Goal: Task Accomplishment & Management: Complete application form

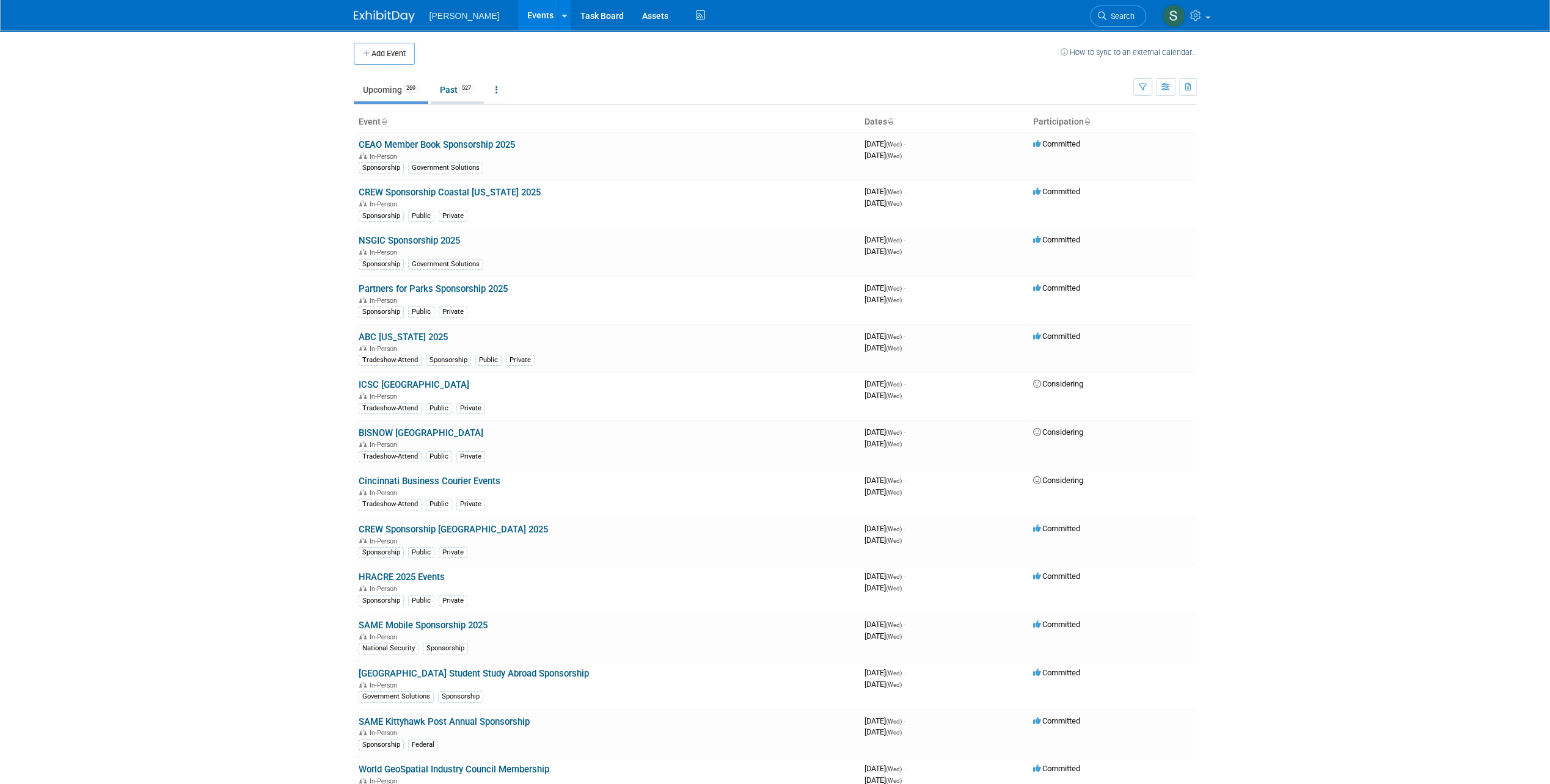
click at [443, 88] on link "Past 527" at bounding box center [457, 90] width 53 height 23
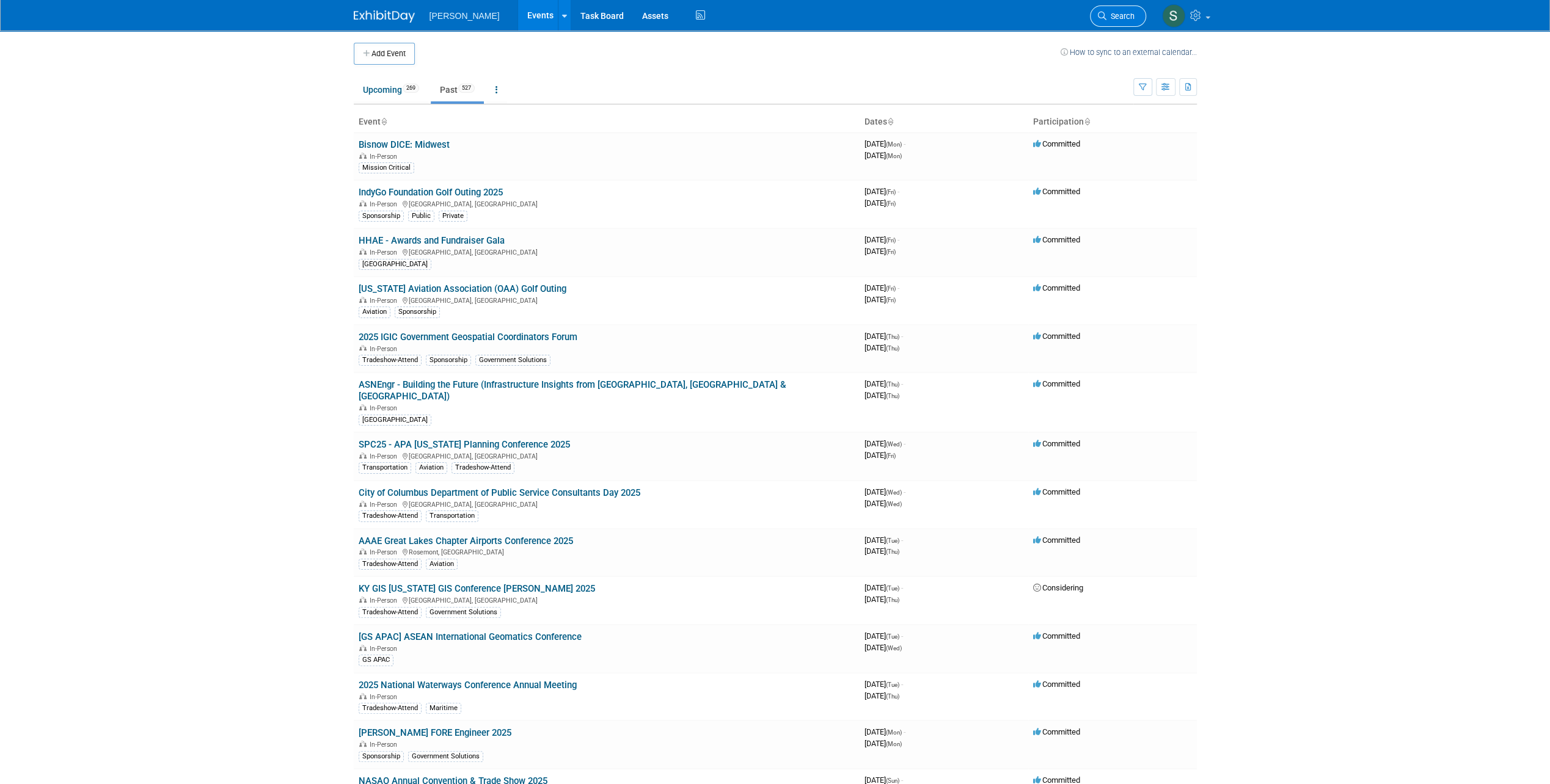
click at [1109, 13] on span "Search" at bounding box center [1120, 16] width 28 height 9
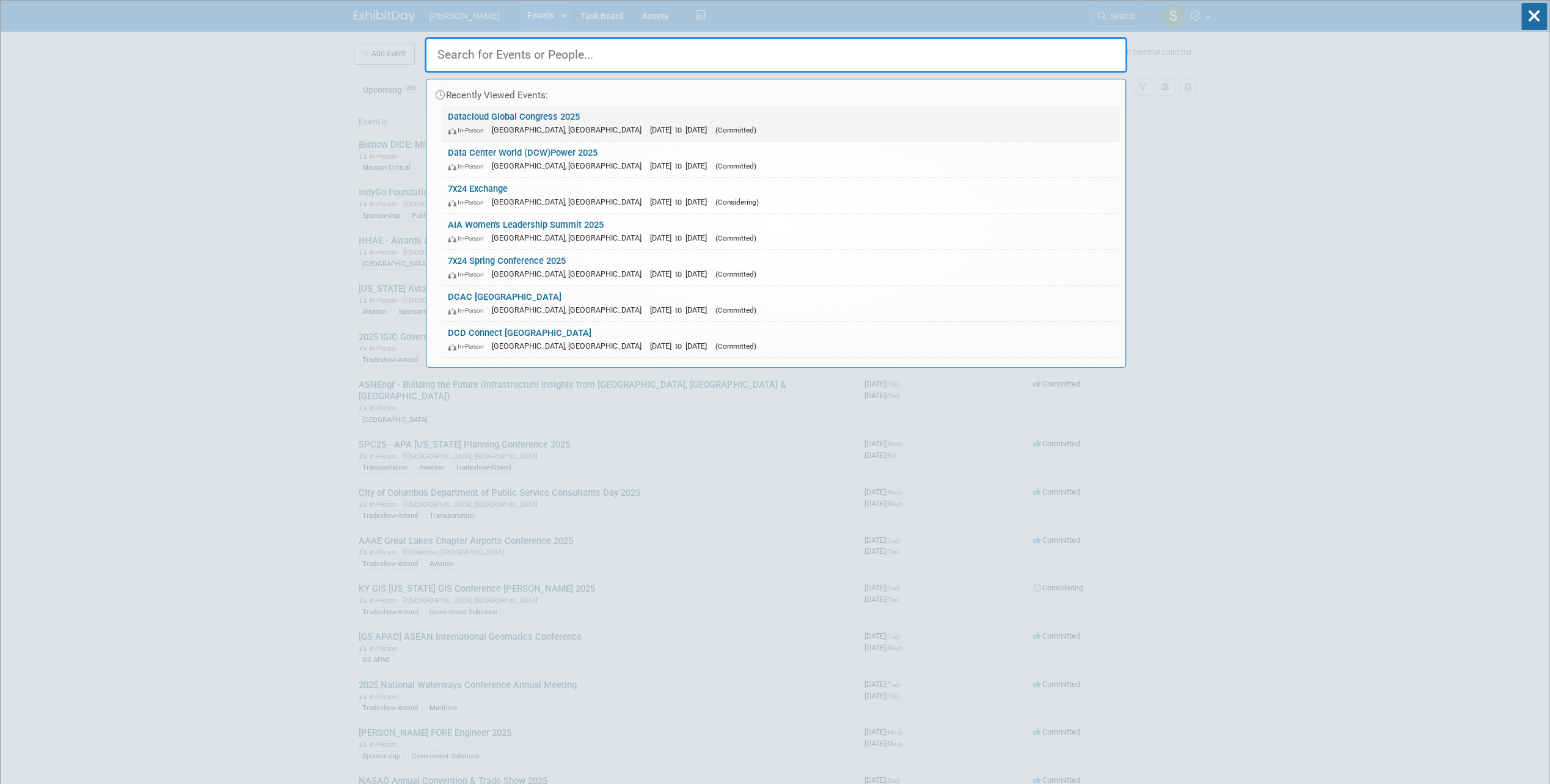
click at [532, 115] on link "Datacloud Global Congress 2025 In-Person Cannes, France Jun 1, 2025 to Jun 5, 2…" at bounding box center [780, 124] width 677 height 35
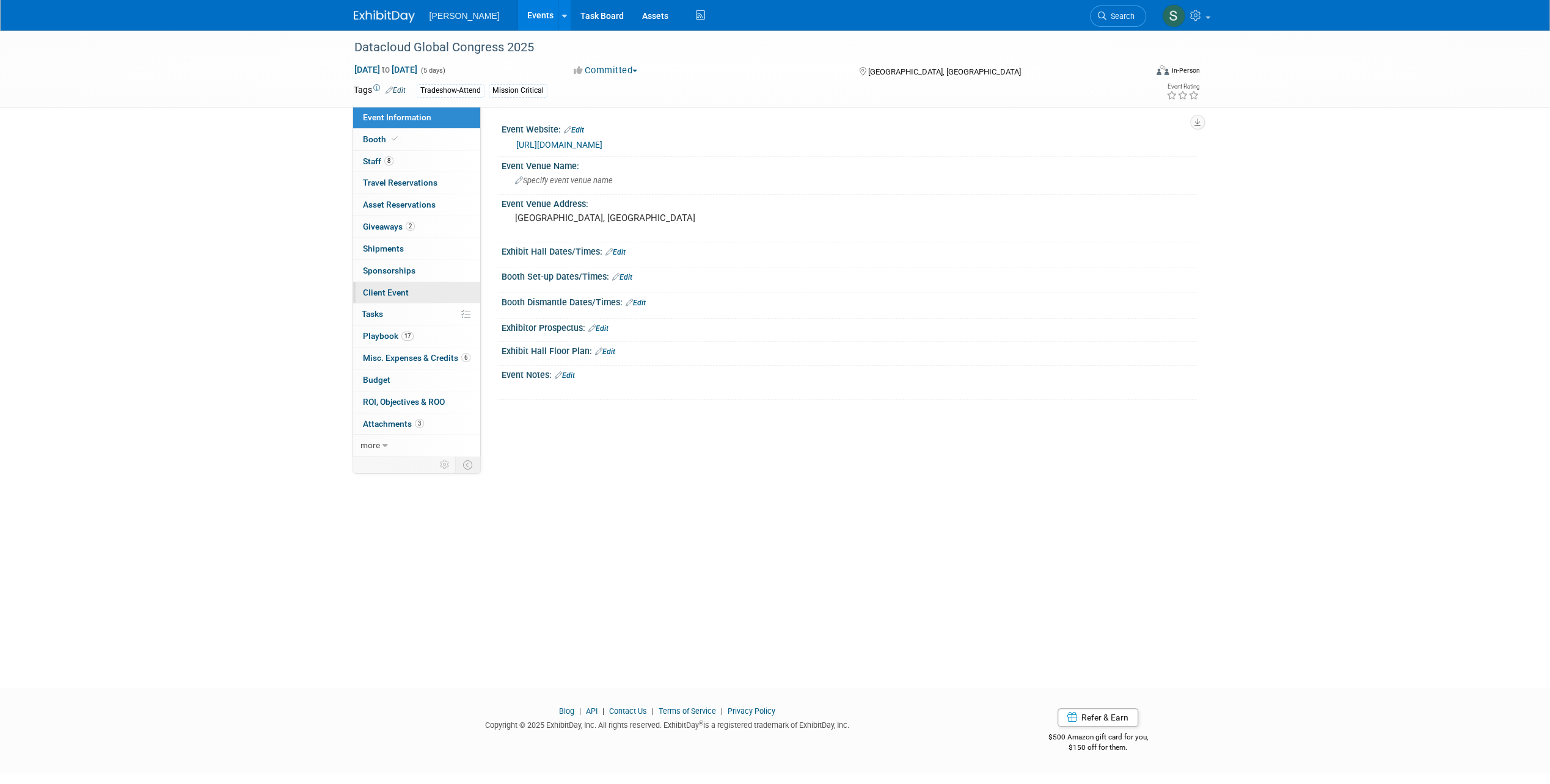
click at [392, 292] on span "Client Event" at bounding box center [386, 293] width 46 height 10
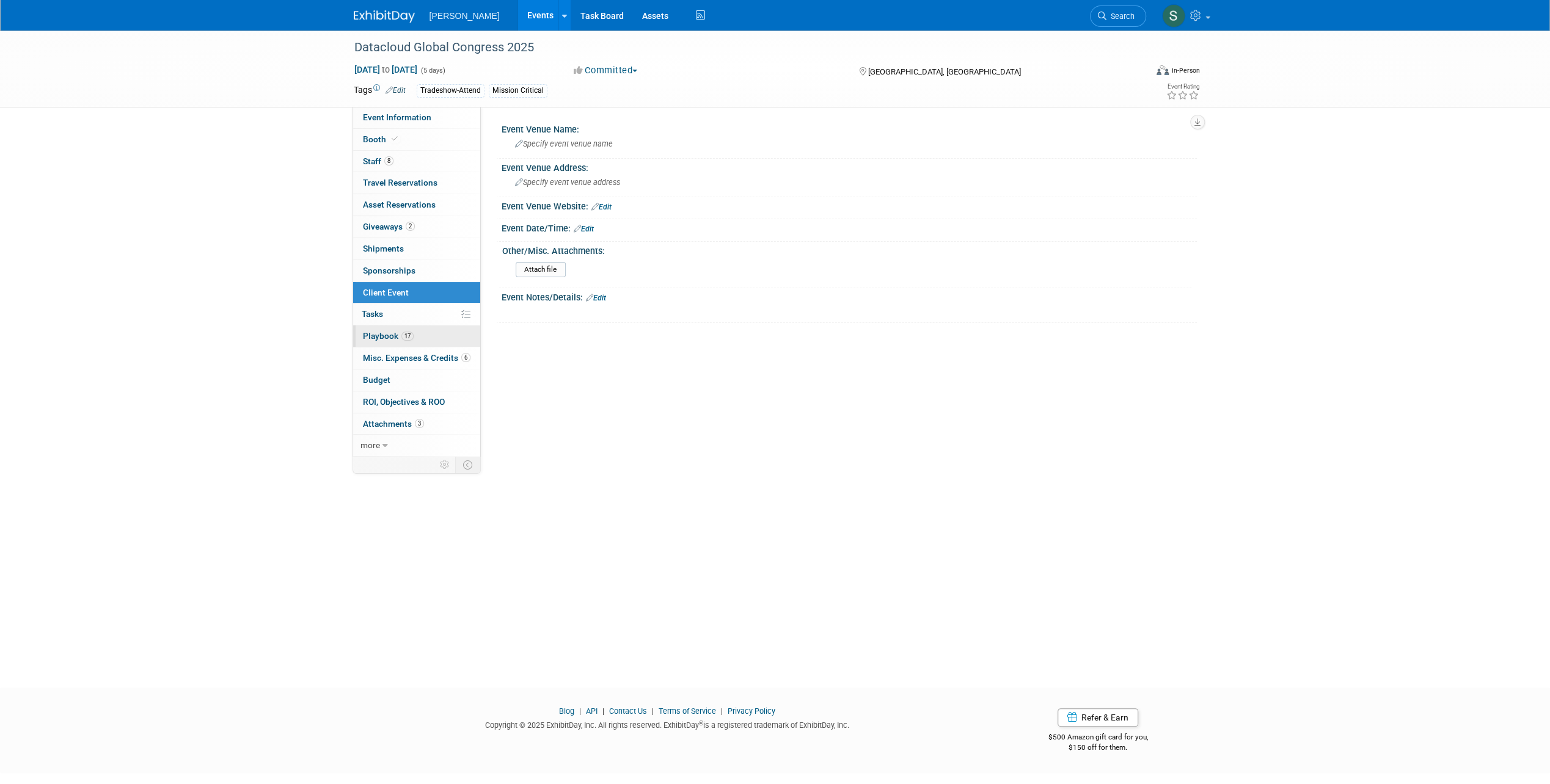
click at [369, 335] on span "Playbook 17" at bounding box center [388, 336] width 51 height 10
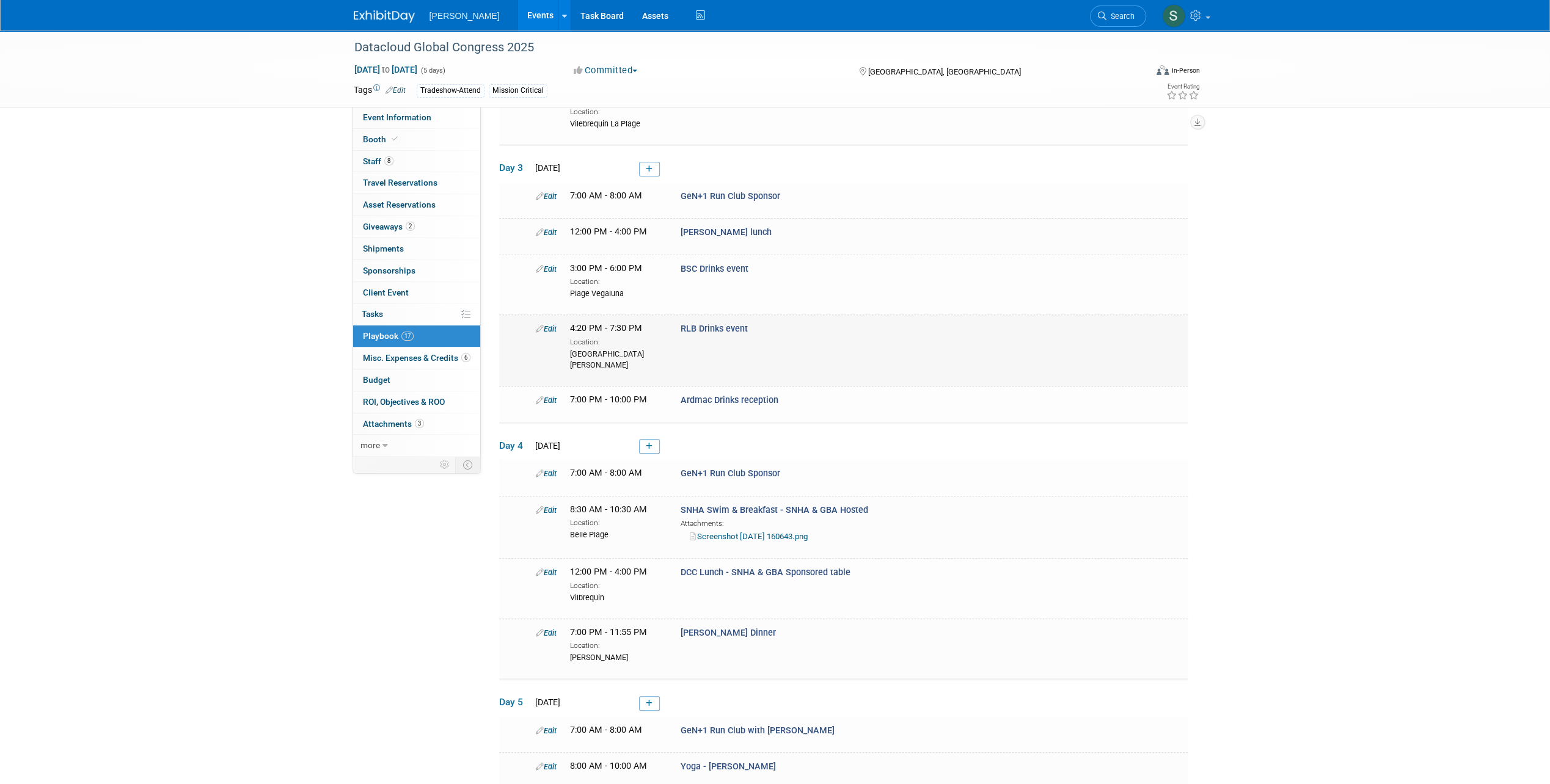
scroll to position [306, 0]
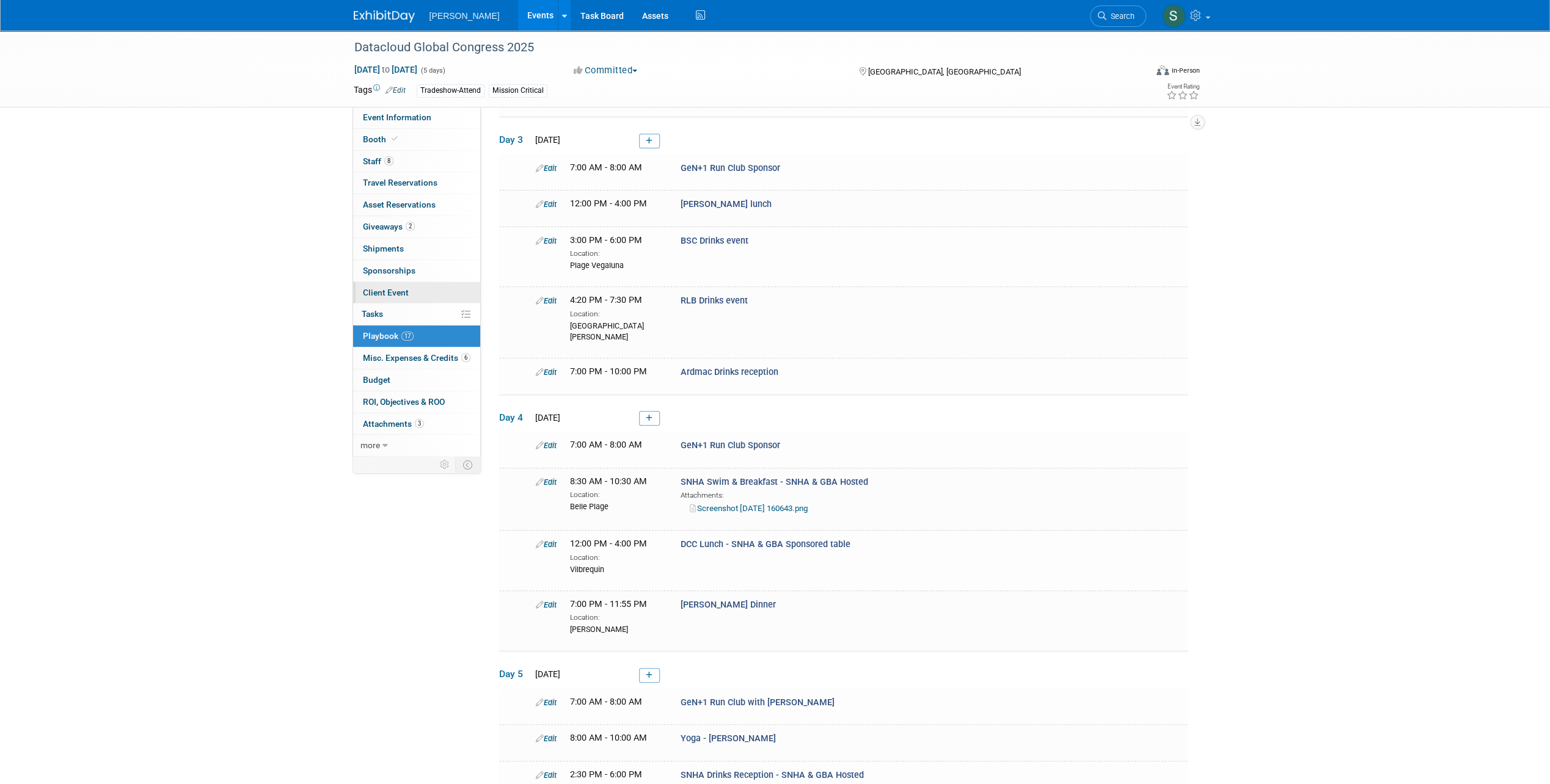
click at [383, 291] on span "Client Event" at bounding box center [386, 293] width 46 height 10
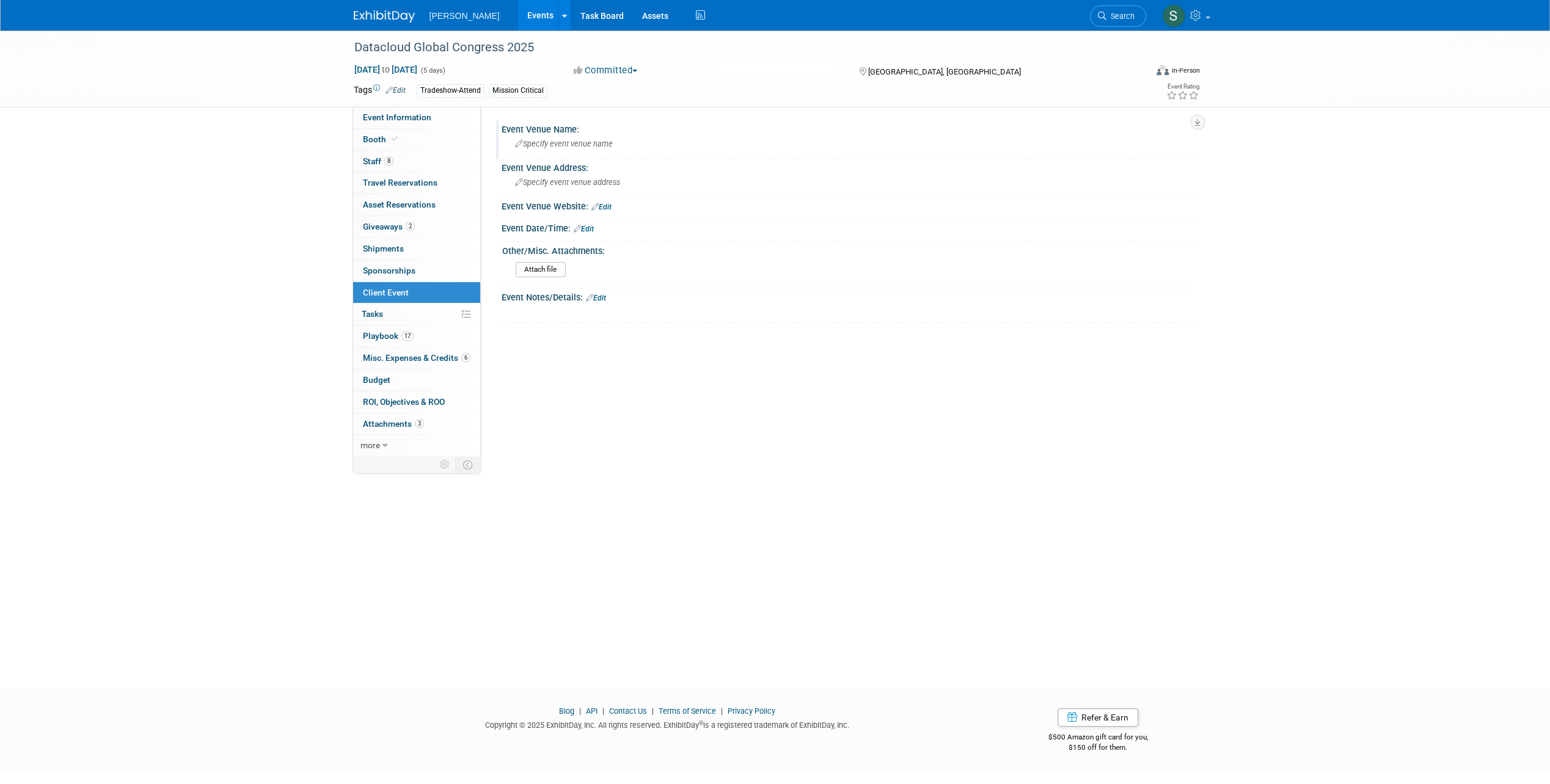
click at [535, 144] on span "Specify event venue name" at bounding box center [563, 144] width 98 height 9
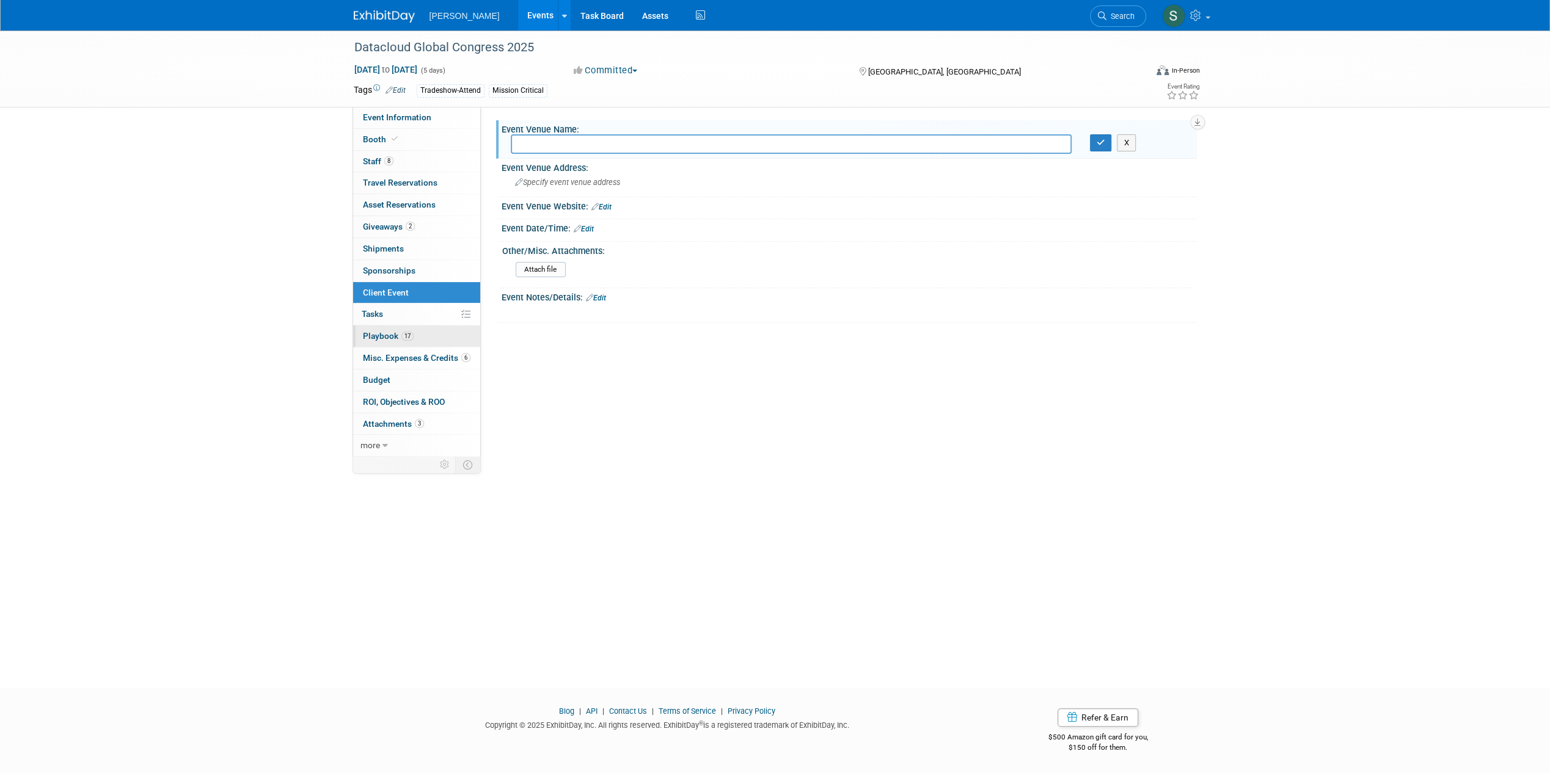
click at [388, 333] on span "Playbook 17" at bounding box center [388, 336] width 51 height 10
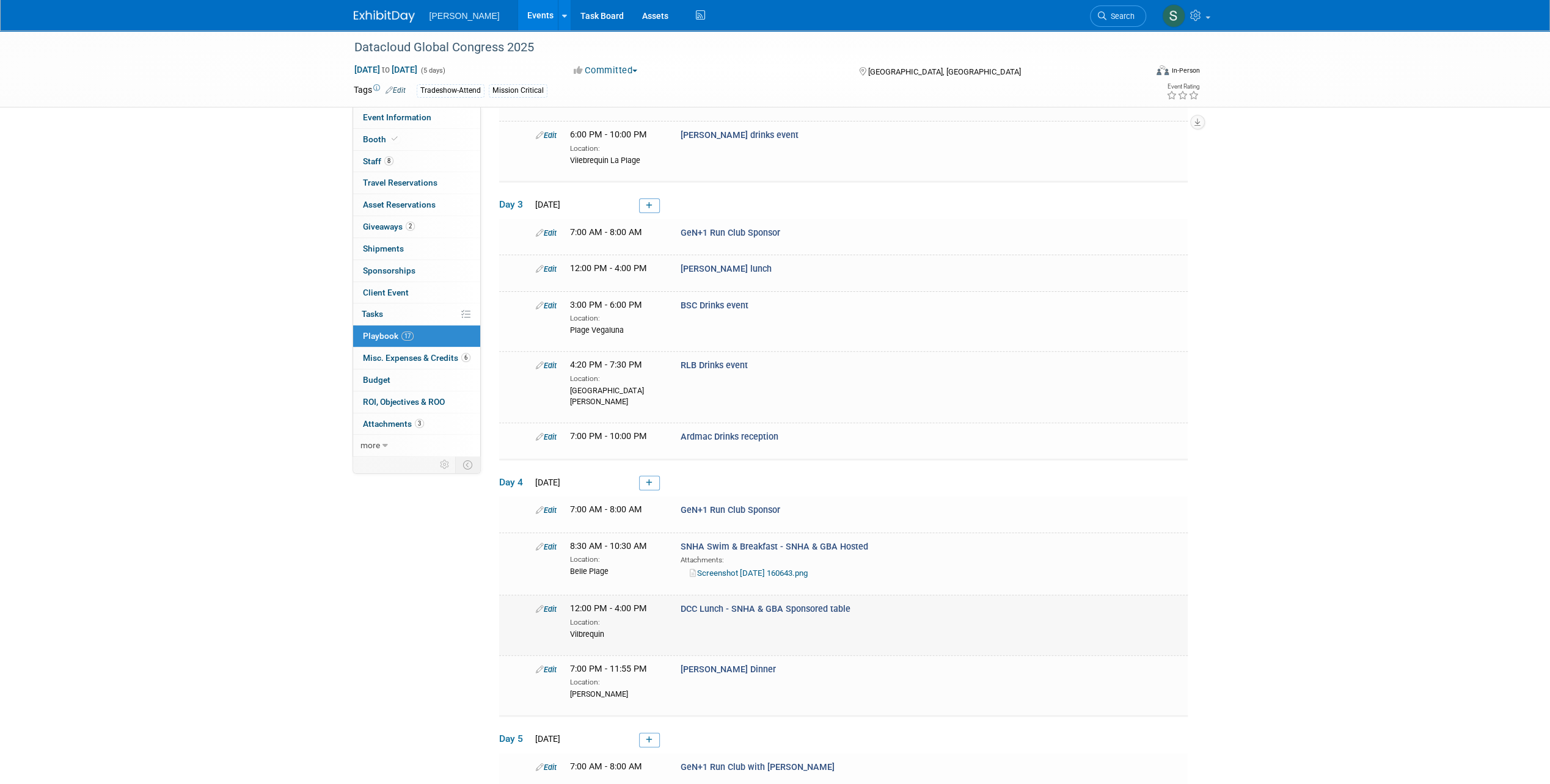
scroll to position [244, 0]
drag, startPoint x: 677, startPoint y: 587, endPoint x: 936, endPoint y: 590, distance: 259.0
click at [936, 599] on div "DCC Lunch - SNHA & GBA Sponsored table" at bounding box center [837, 605] width 333 height 13
copy span "DCC Lunch - SNHA & GBA Sponsored table"
click at [409, 285] on link "Client Event" at bounding box center [416, 293] width 127 height 22
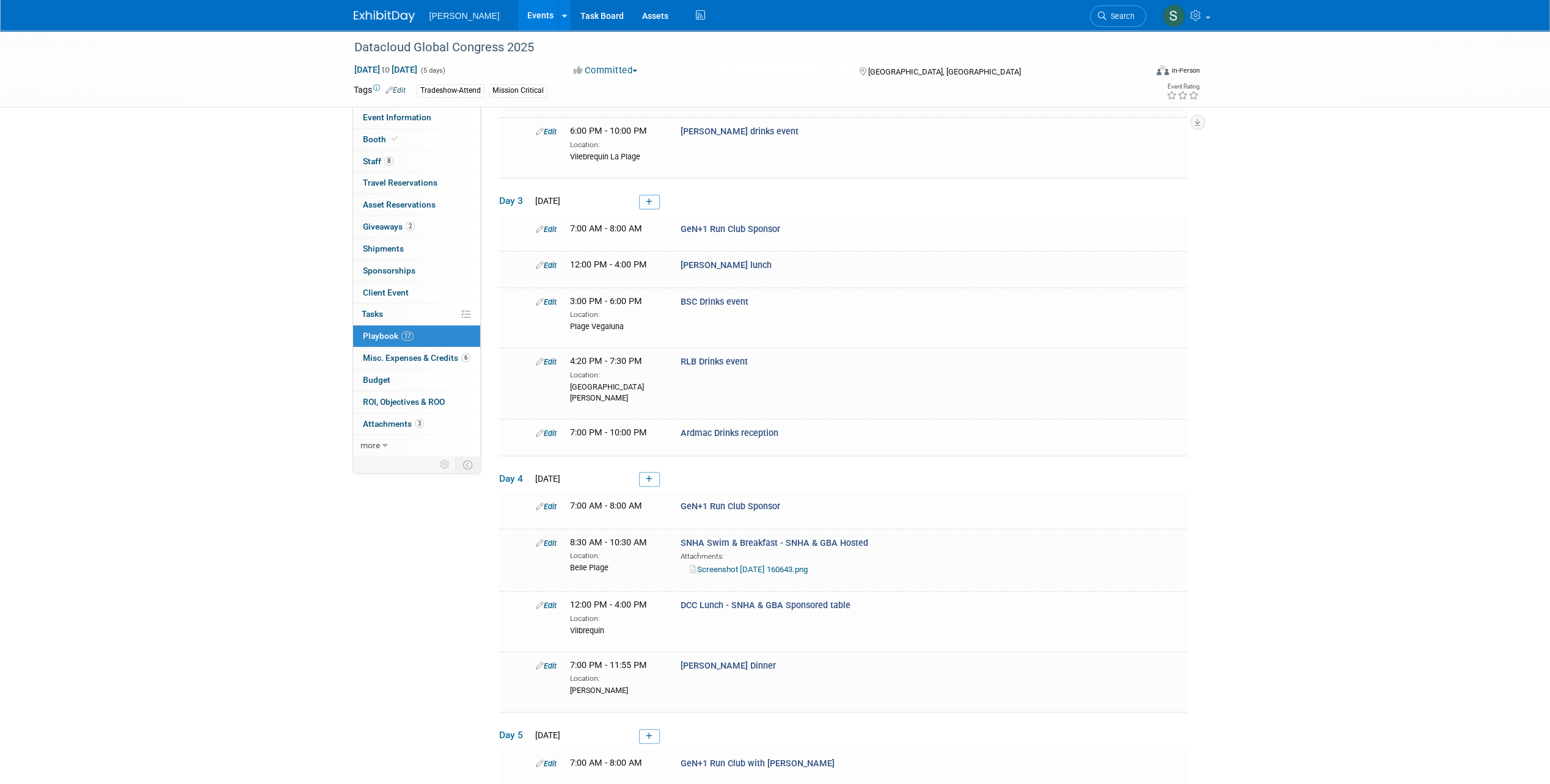
scroll to position [0, 0]
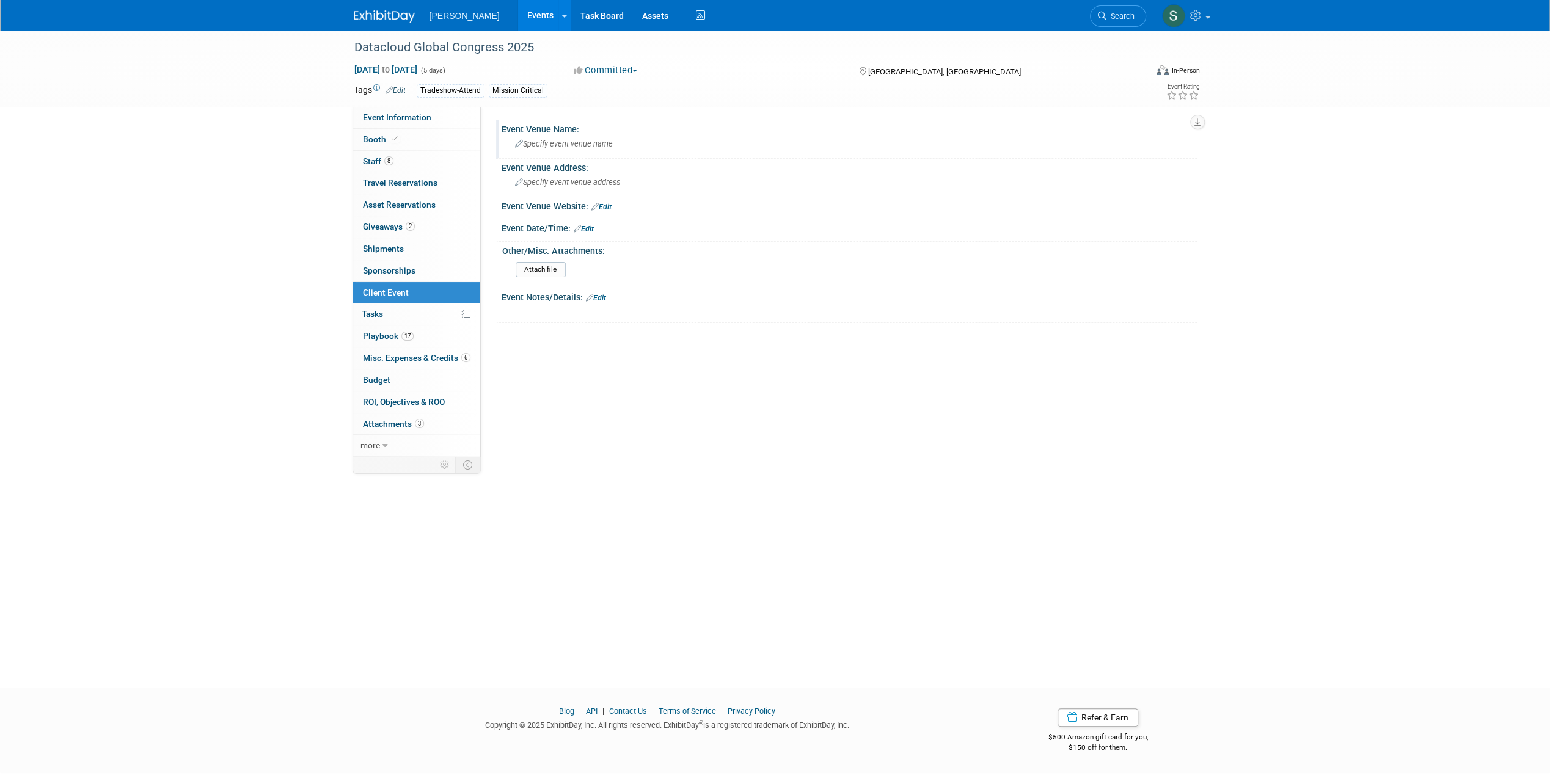
click at [545, 151] on div "Specify event venue name" at bounding box center [849, 144] width 677 height 19
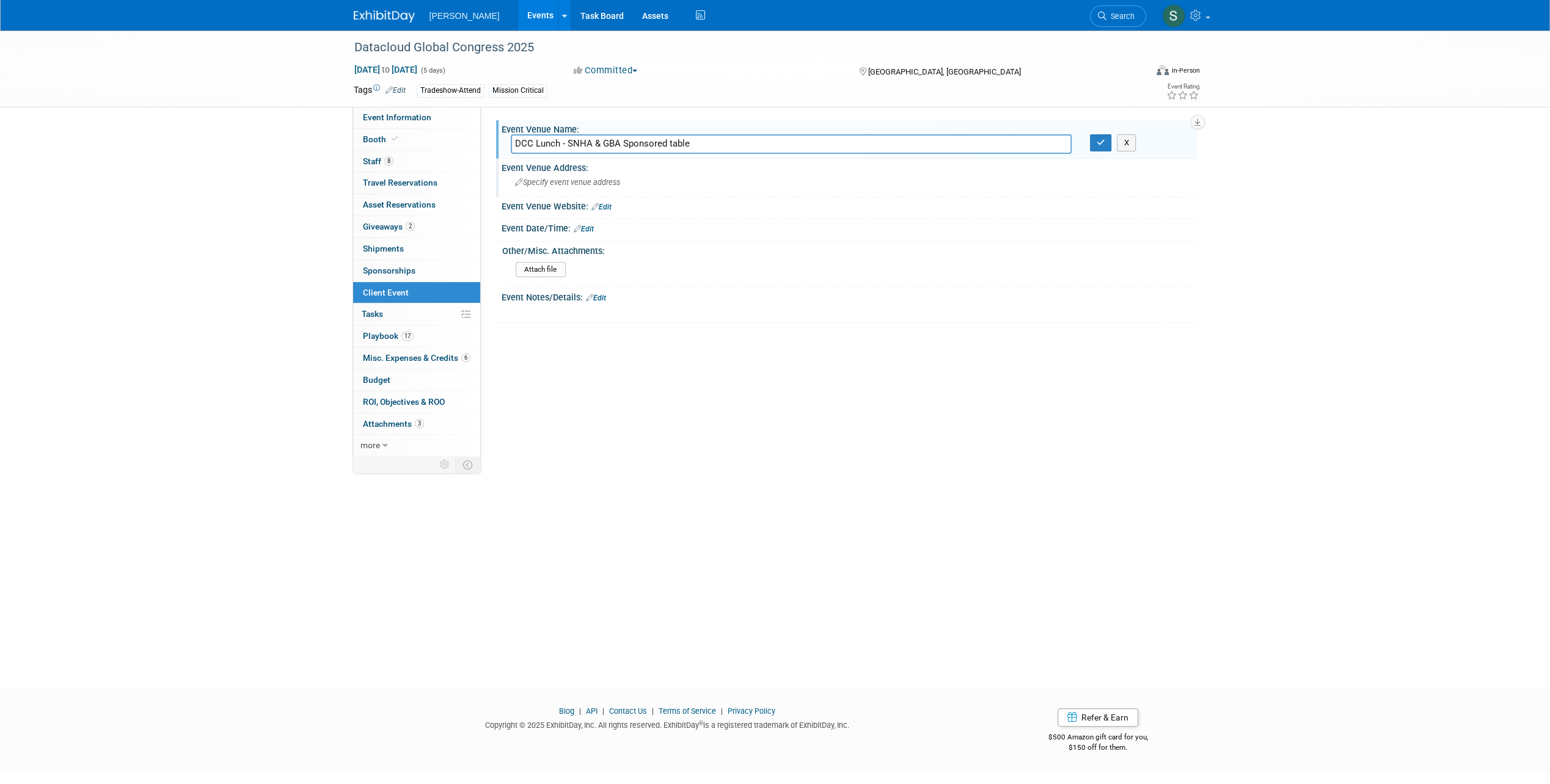
type input "DCC Lunch - SNHA & GBA Sponsored table"
click at [581, 187] on span "Specify event venue address" at bounding box center [567, 182] width 105 height 9
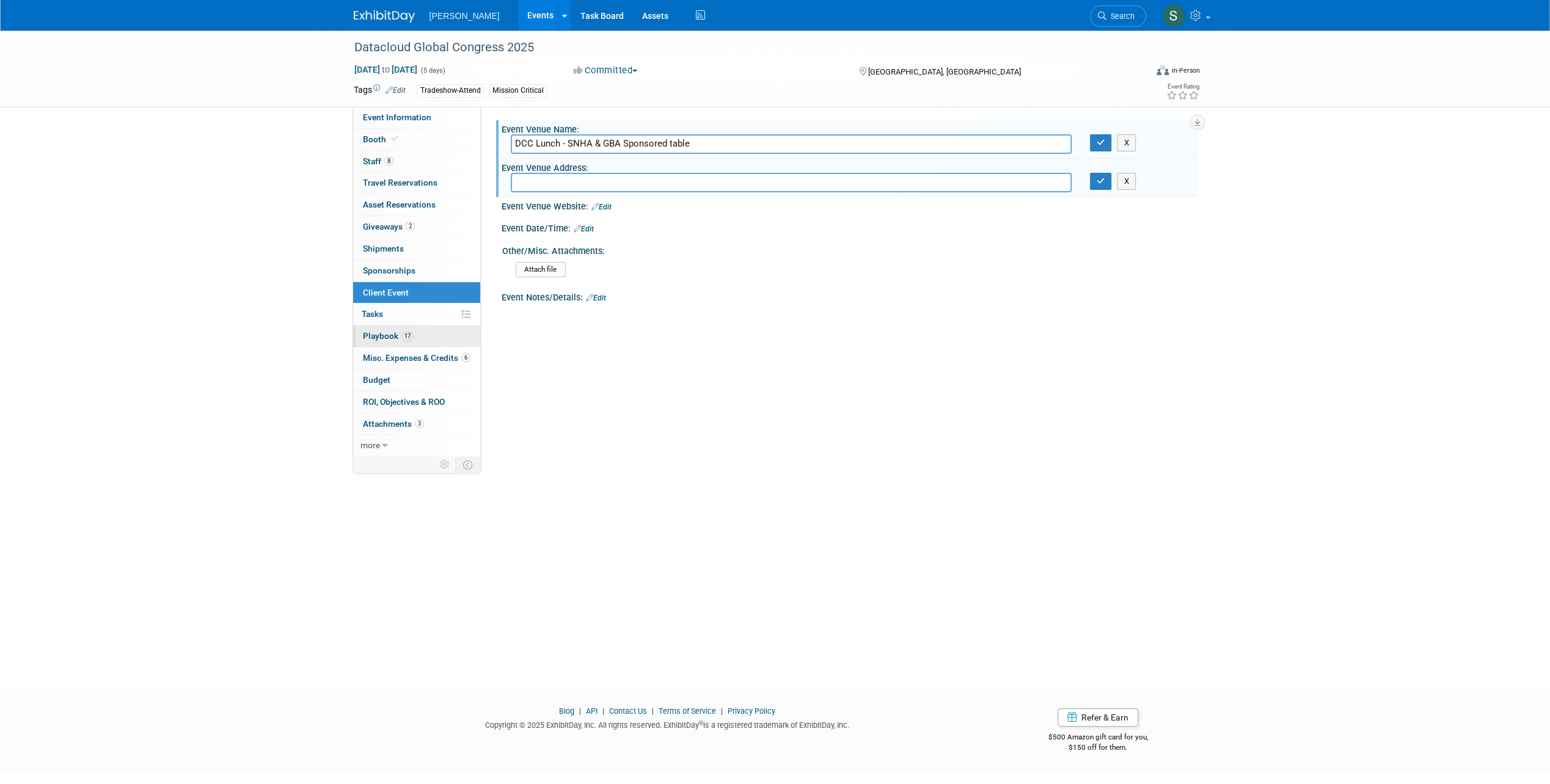
click at [404, 340] on link "17 Playbook 17" at bounding box center [416, 336] width 127 height 22
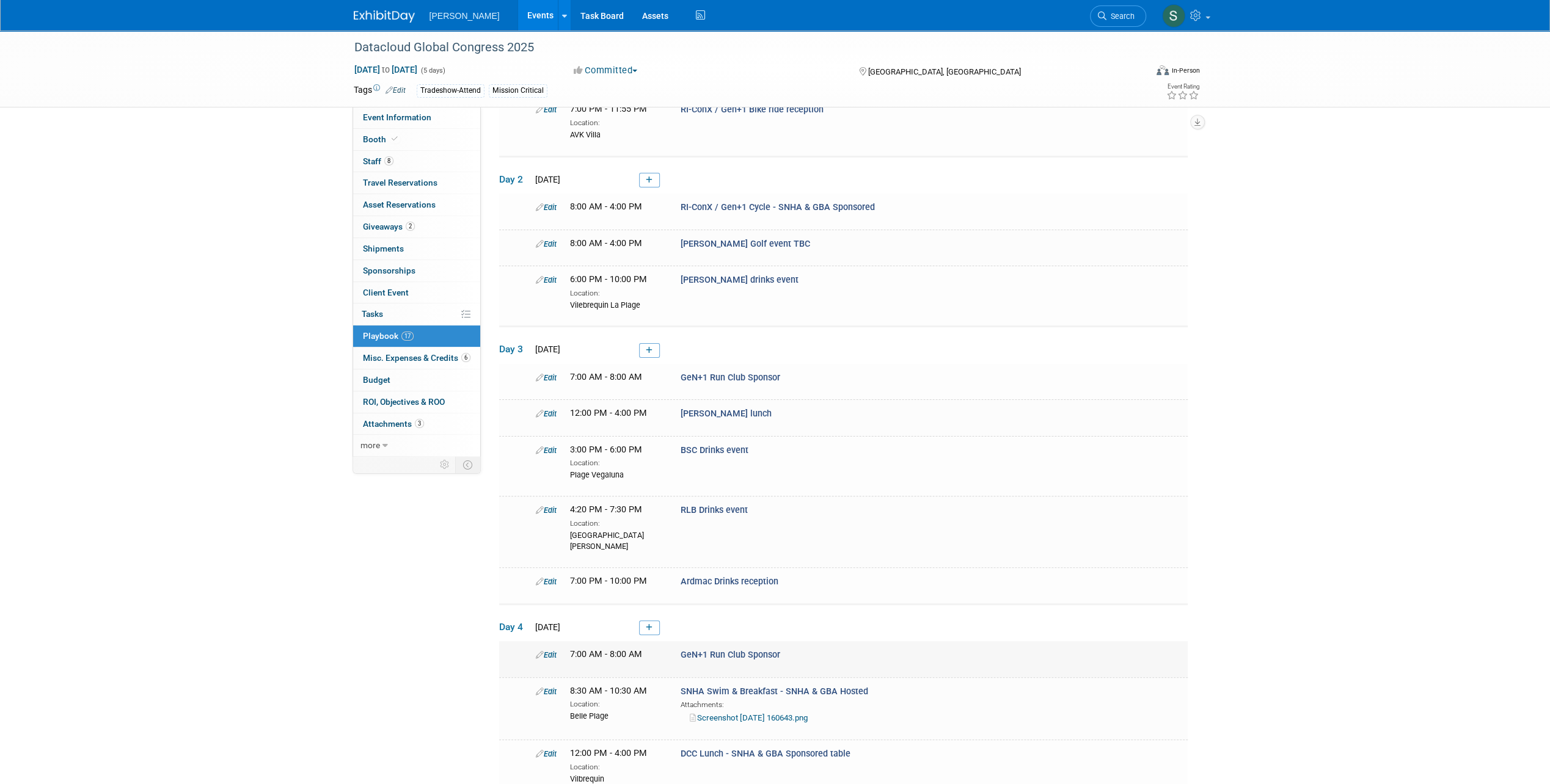
scroll to position [122, 0]
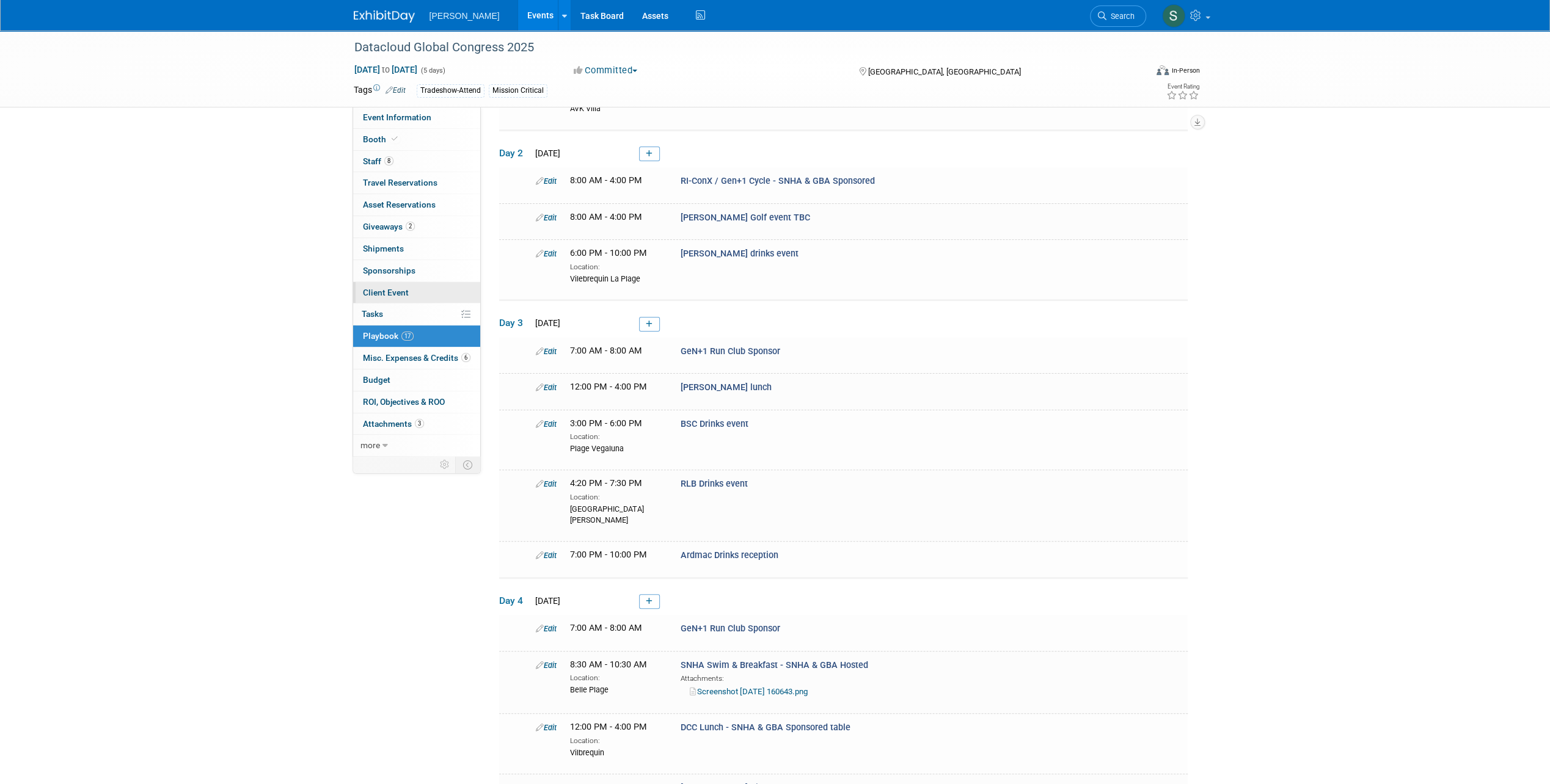
click at [374, 293] on span "Client Event" at bounding box center [386, 293] width 46 height 10
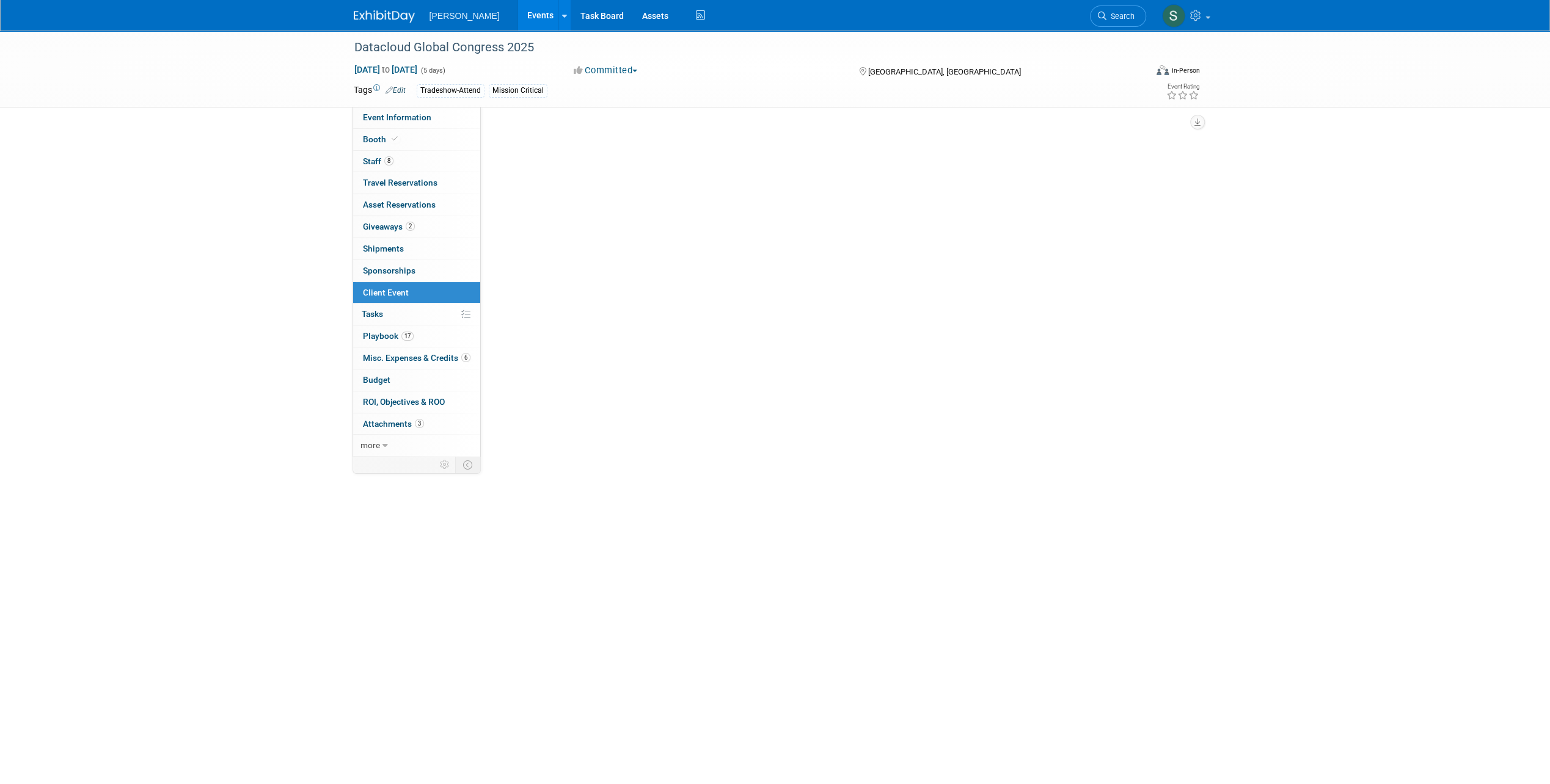
scroll to position [0, 0]
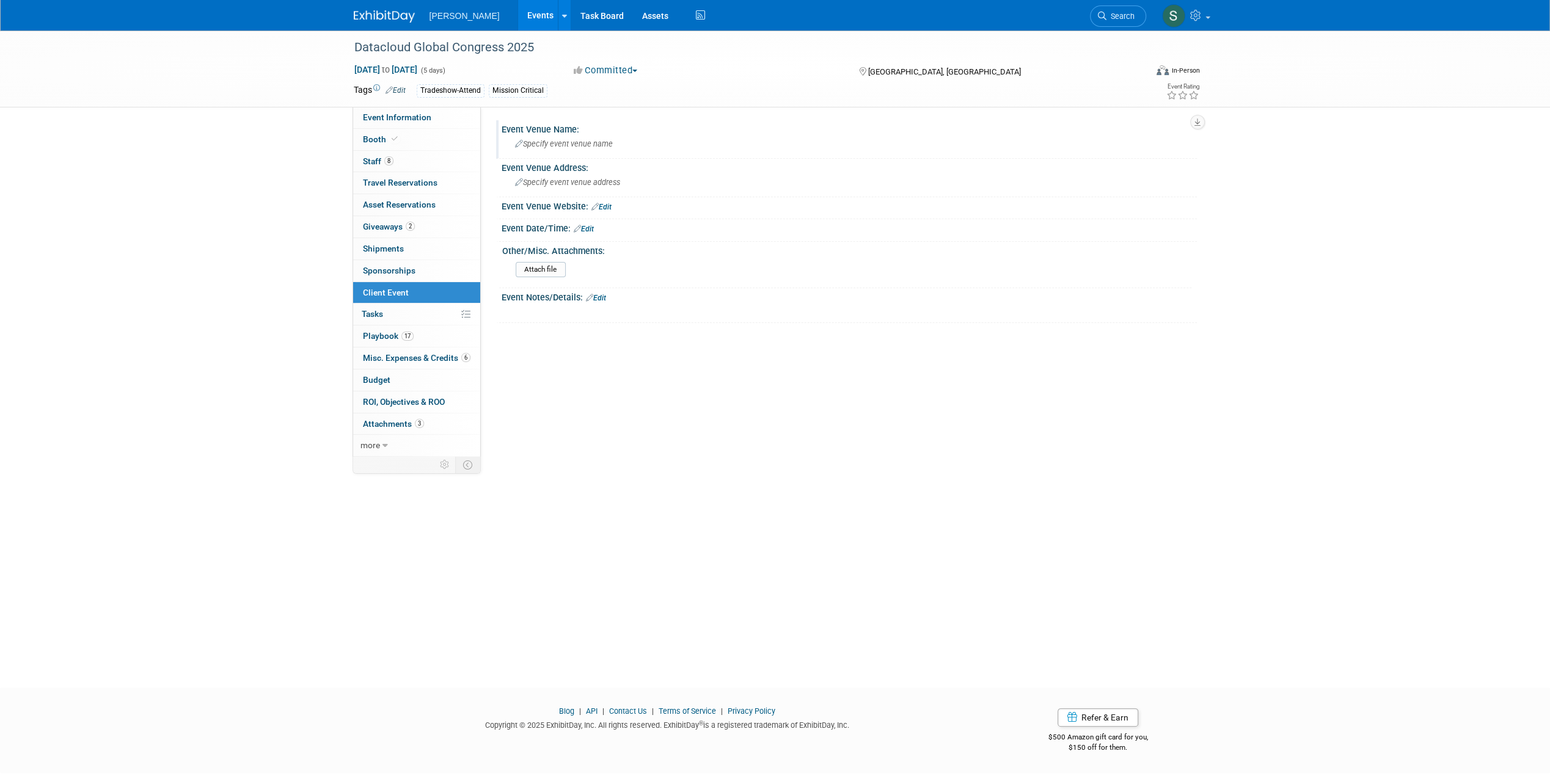
click at [565, 145] on span "Specify event venue name" at bounding box center [563, 144] width 98 height 9
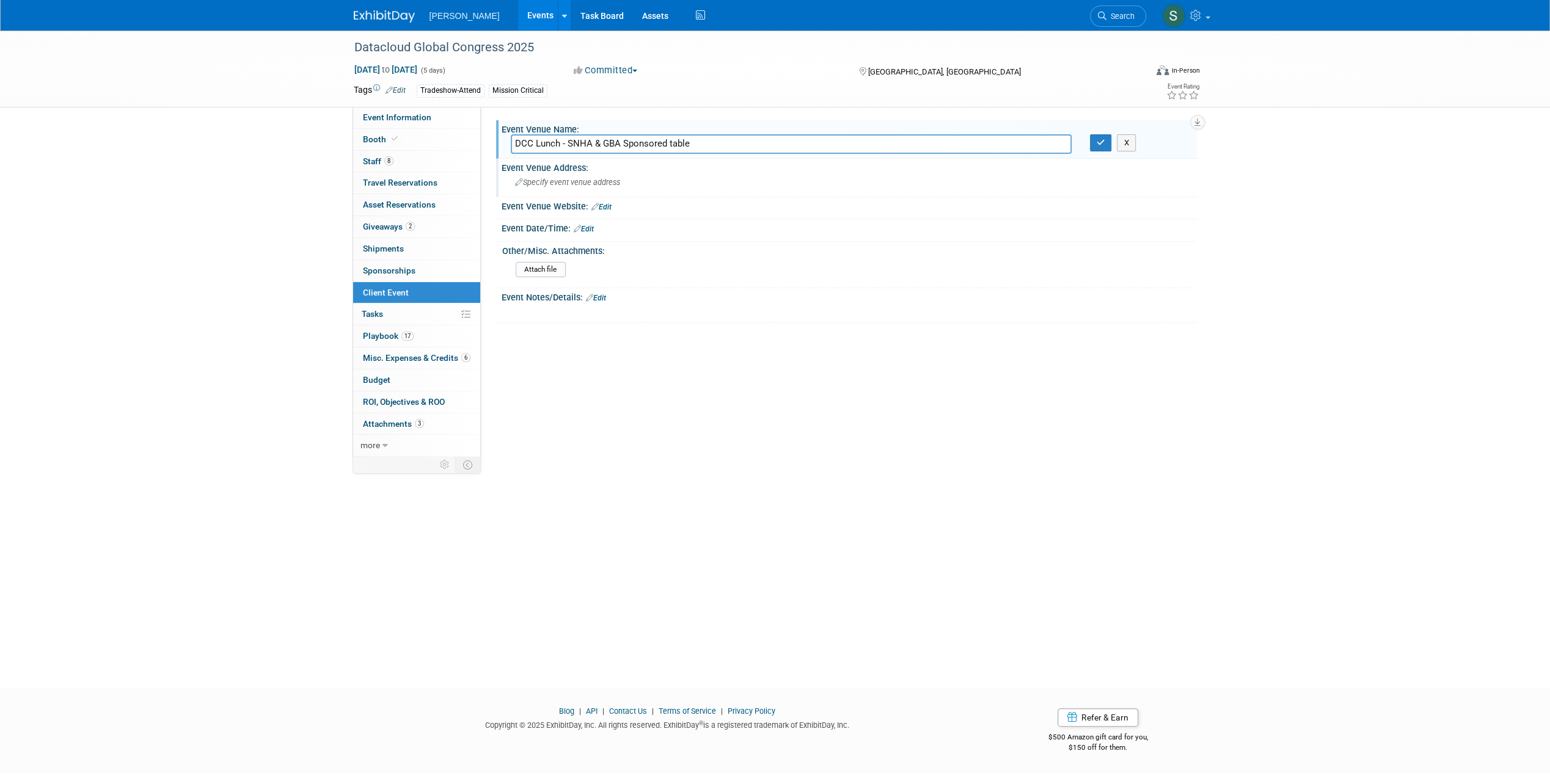
type input "DCC Lunch - SNHA & GBA Sponsored table"
click at [546, 187] on div "Specify event venue address" at bounding box center [849, 182] width 677 height 19
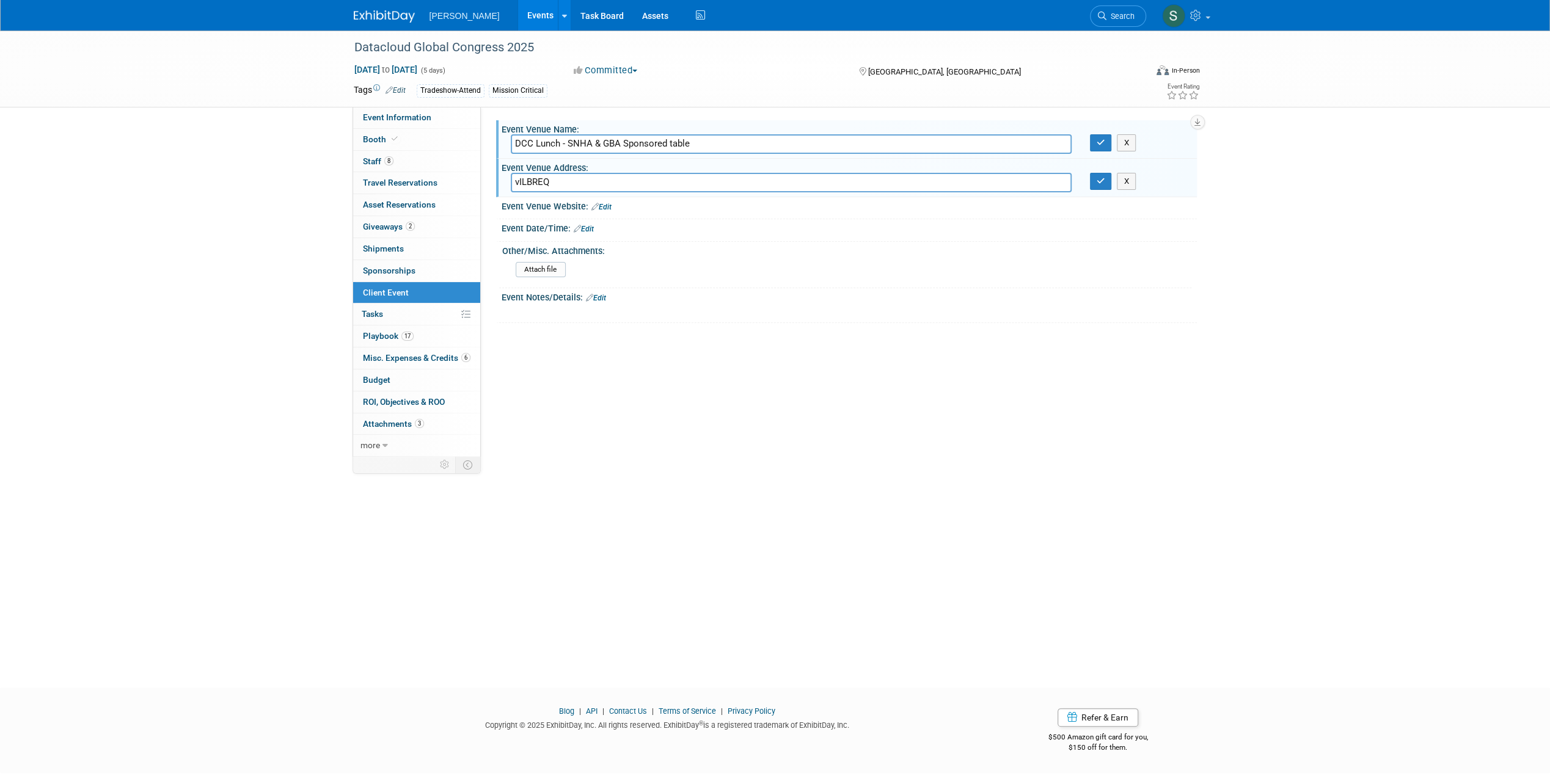
type input "vILBRE"
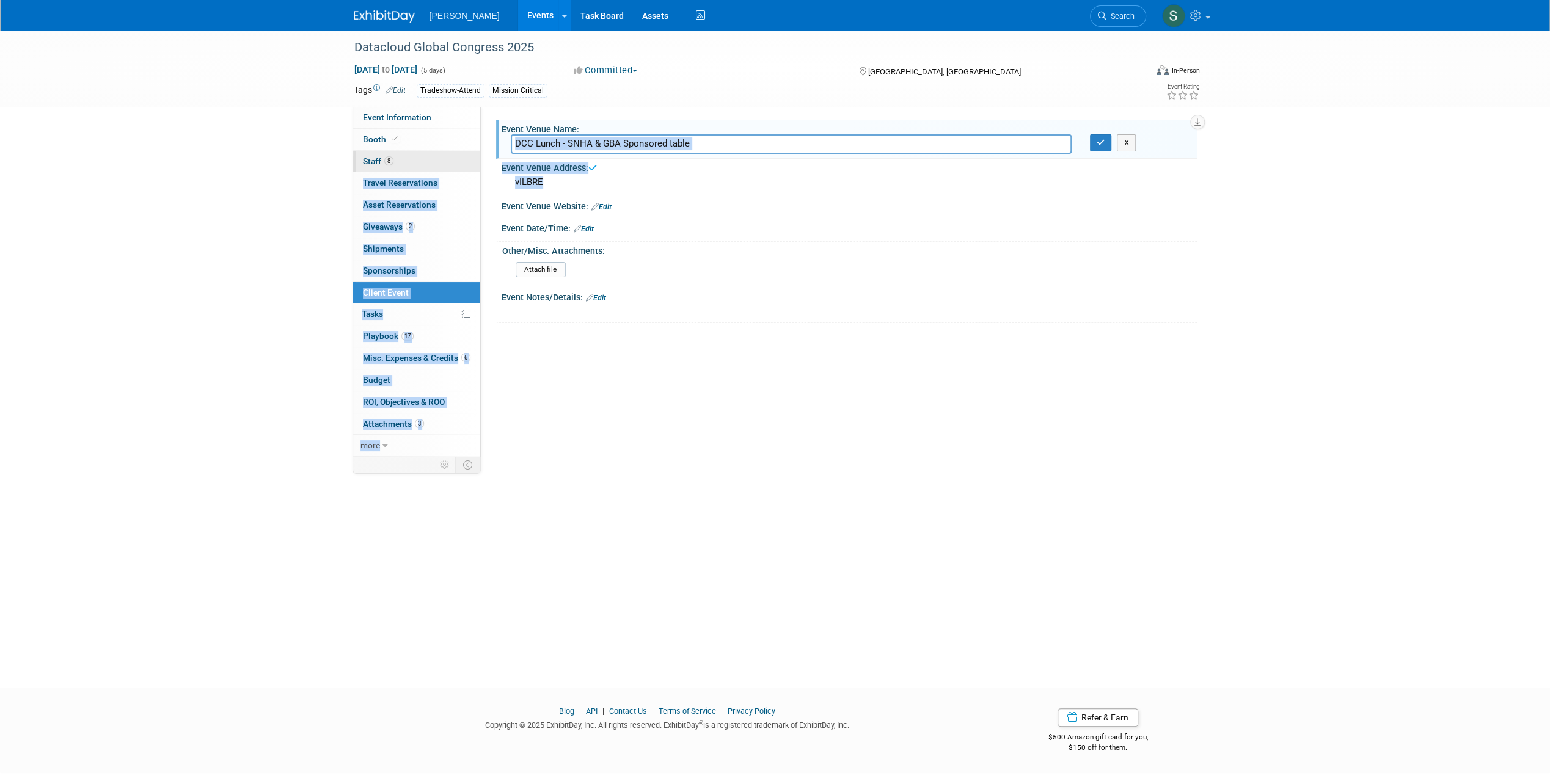
drag, startPoint x: 545, startPoint y: 186, endPoint x: 452, endPoint y: 159, distance: 96.8
click at [452, 159] on div "Event Information Event Info Booth Booth 8 Staff 8 Staff 0 Travel Reservations …" at bounding box center [775, 242] width 861 height 423
drag, startPoint x: 452, startPoint y: 159, endPoint x: 568, endPoint y: 177, distance: 117.4
click at [568, 177] on div "vILBRE" at bounding box center [849, 182] width 677 height 19
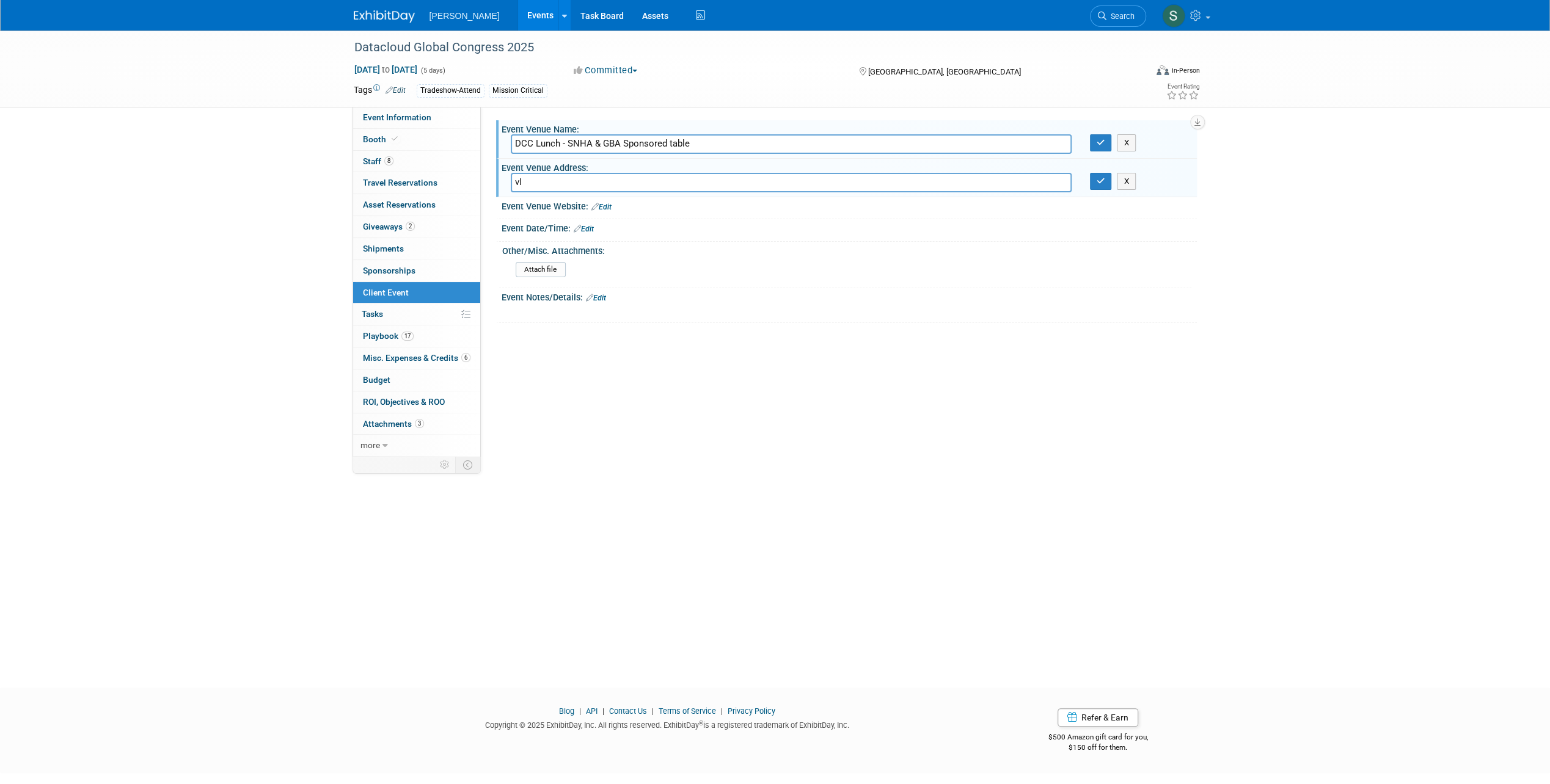
type input "v"
type input "Vilbrequin"
click at [1097, 143] on icon "button" at bounding box center [1101, 143] width 8 height 8
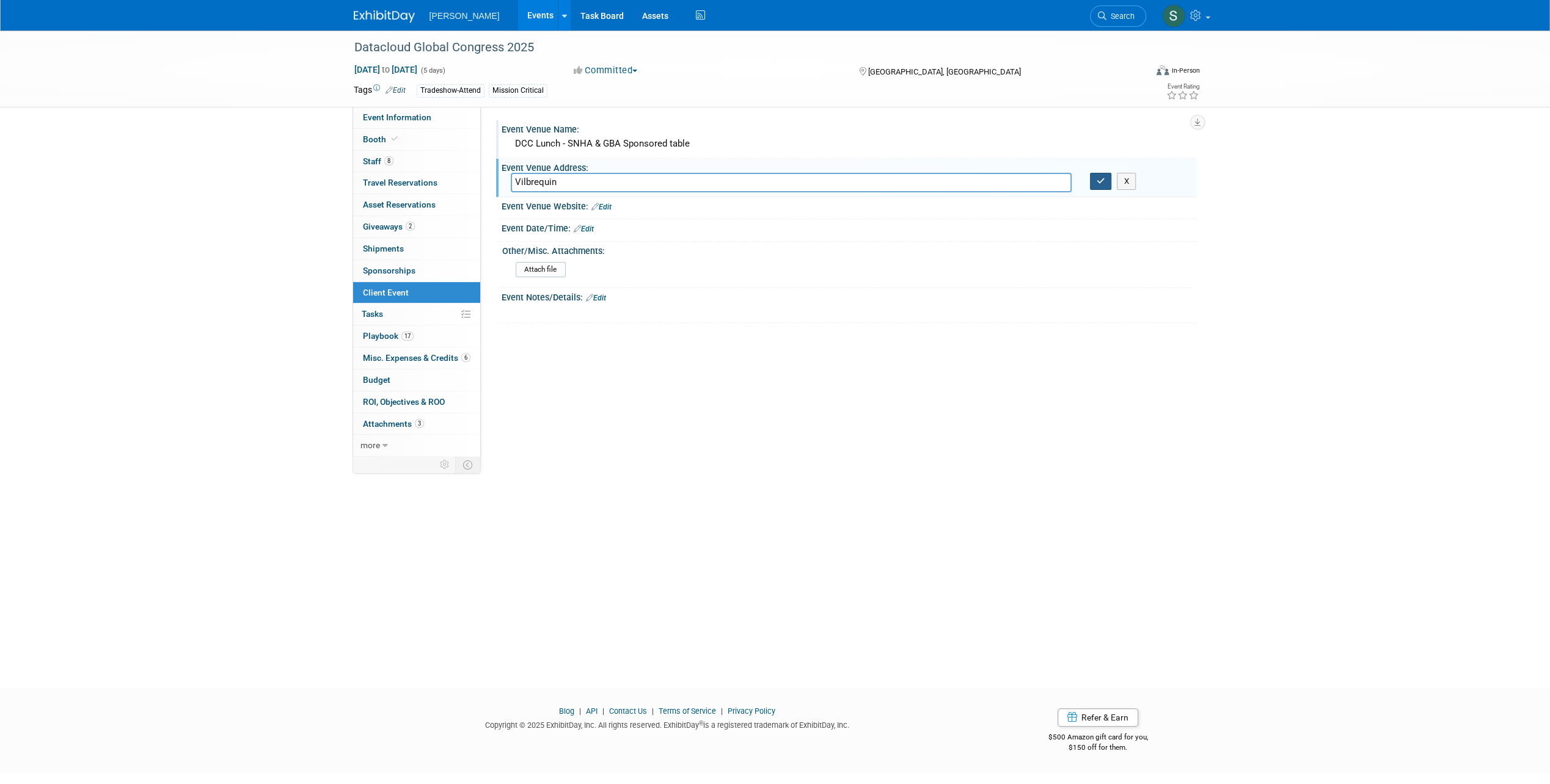
click at [1103, 177] on icon "button" at bounding box center [1101, 181] width 8 height 8
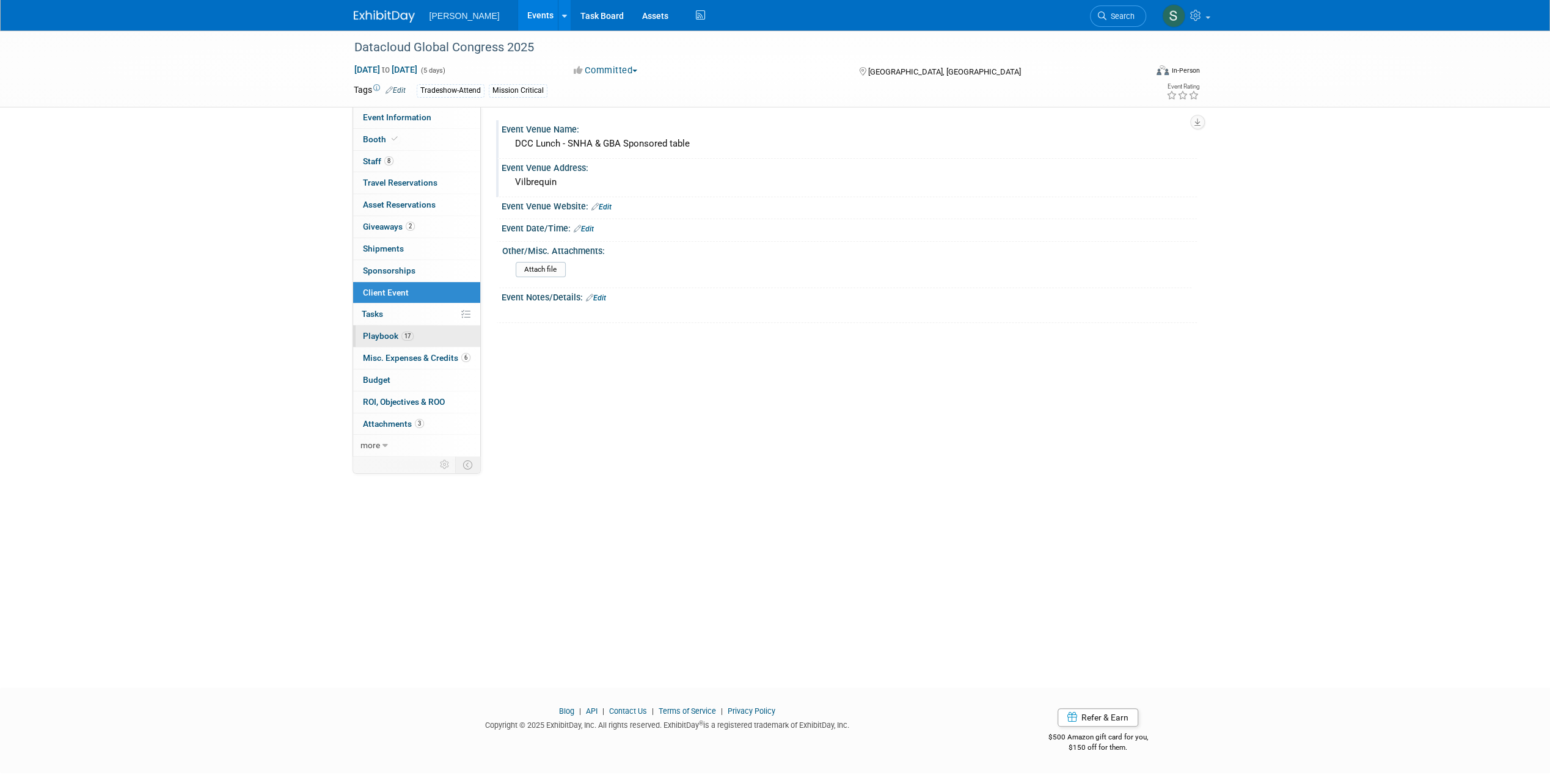
click at [381, 331] on span "Playbook 17" at bounding box center [388, 336] width 51 height 10
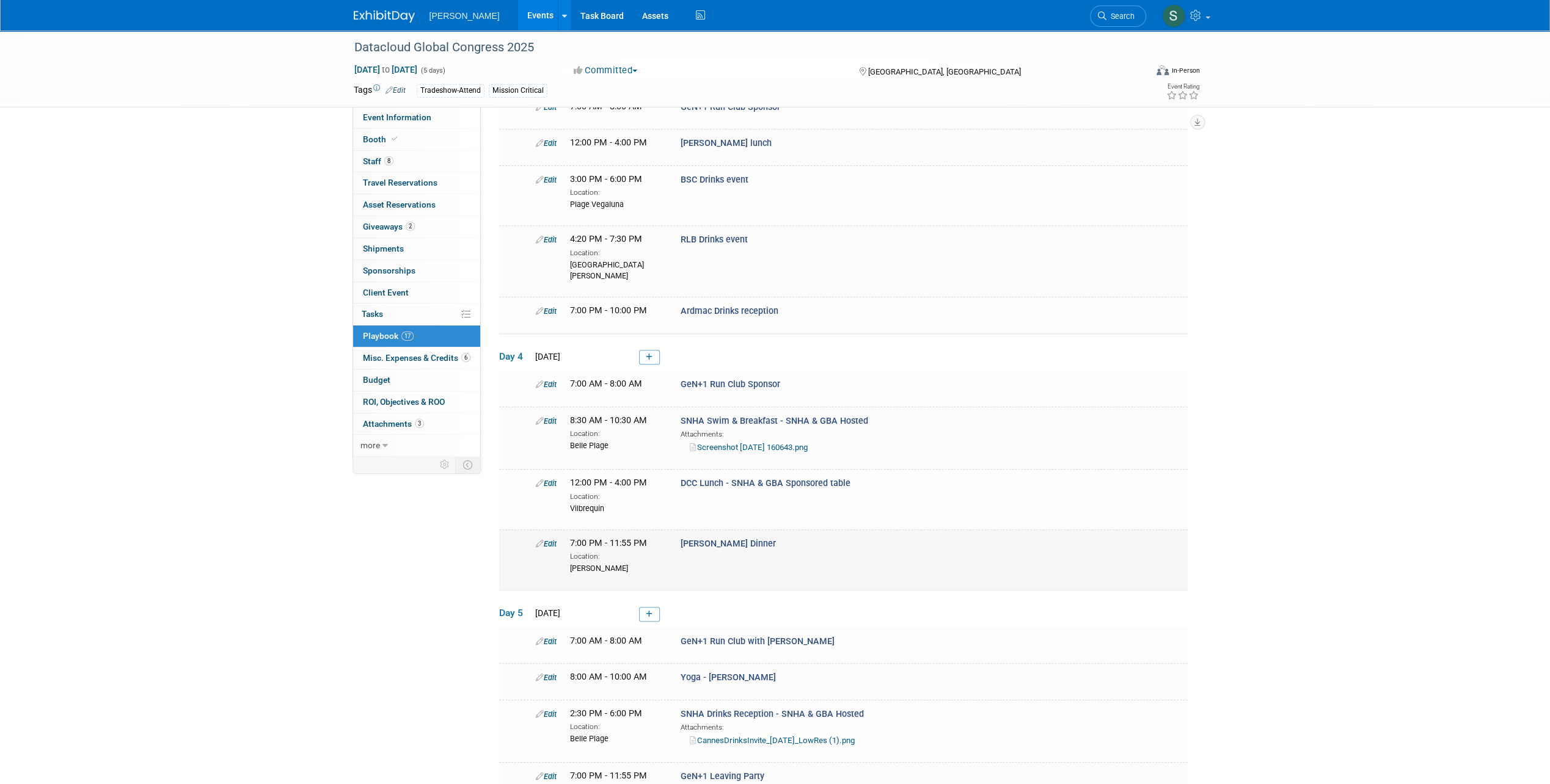
scroll to position [488, 0]
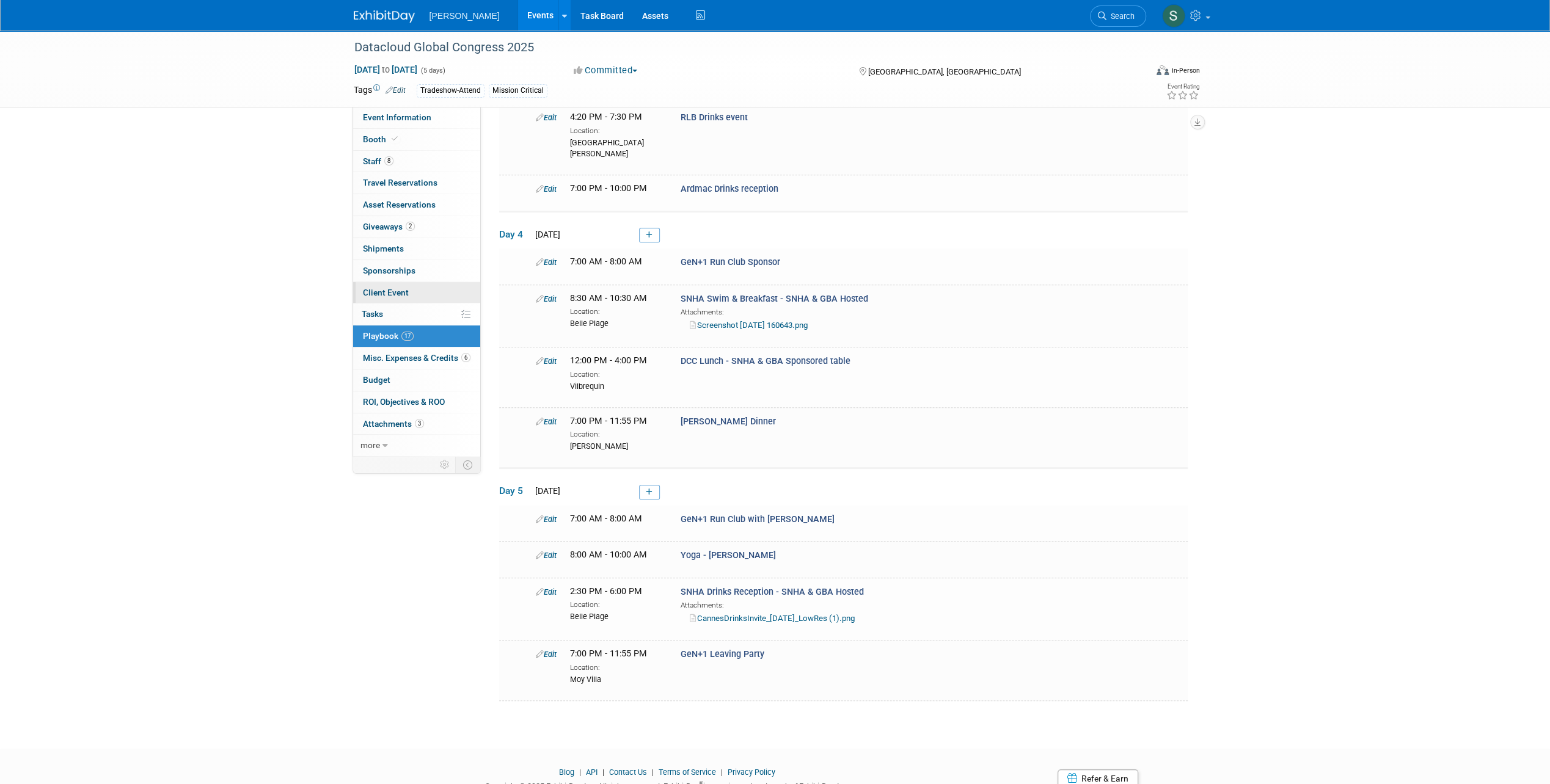
click at [401, 293] on span "Client Event" at bounding box center [386, 293] width 46 height 10
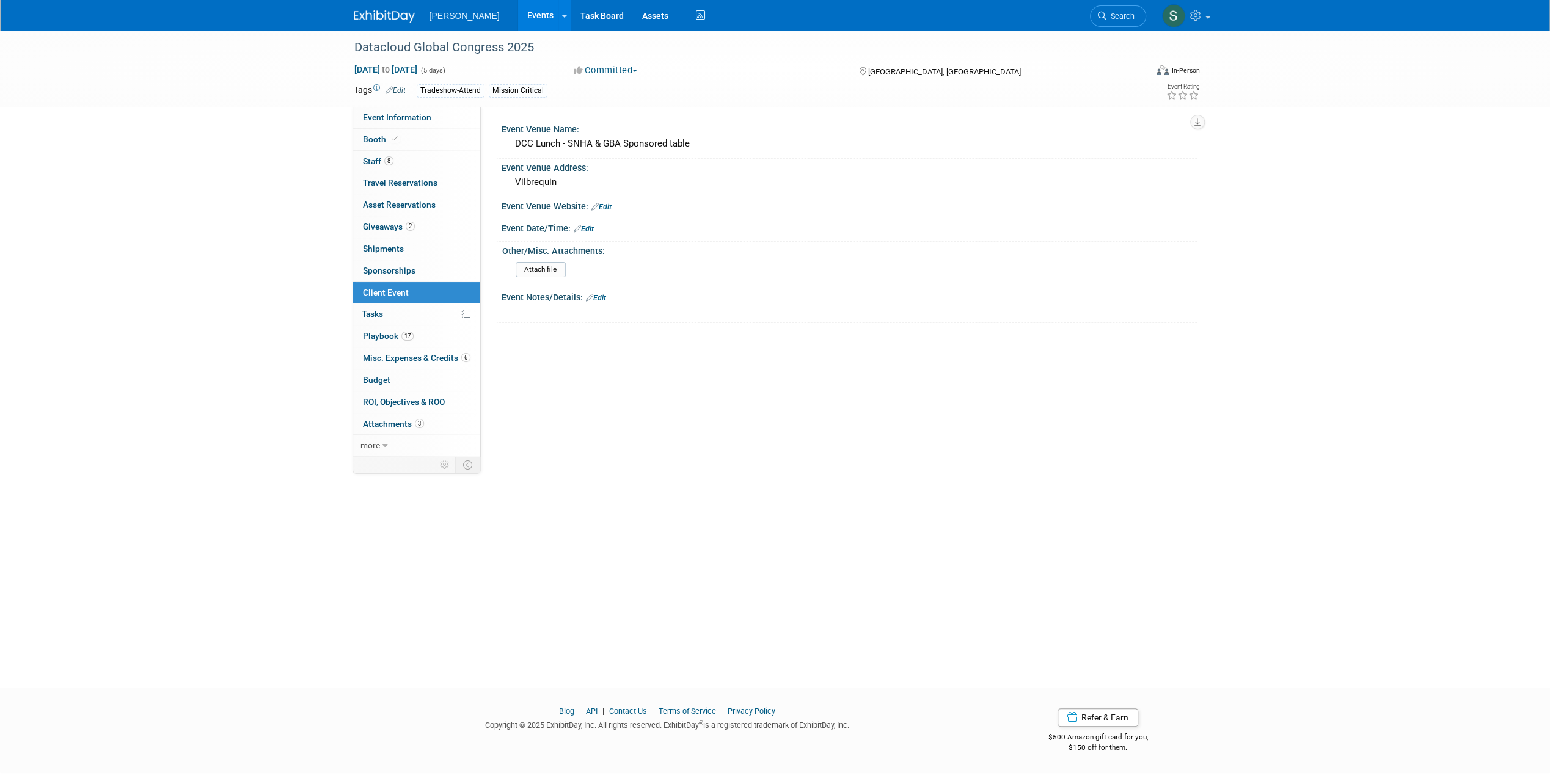
click at [583, 225] on link "Edit" at bounding box center [584, 229] width 20 height 8
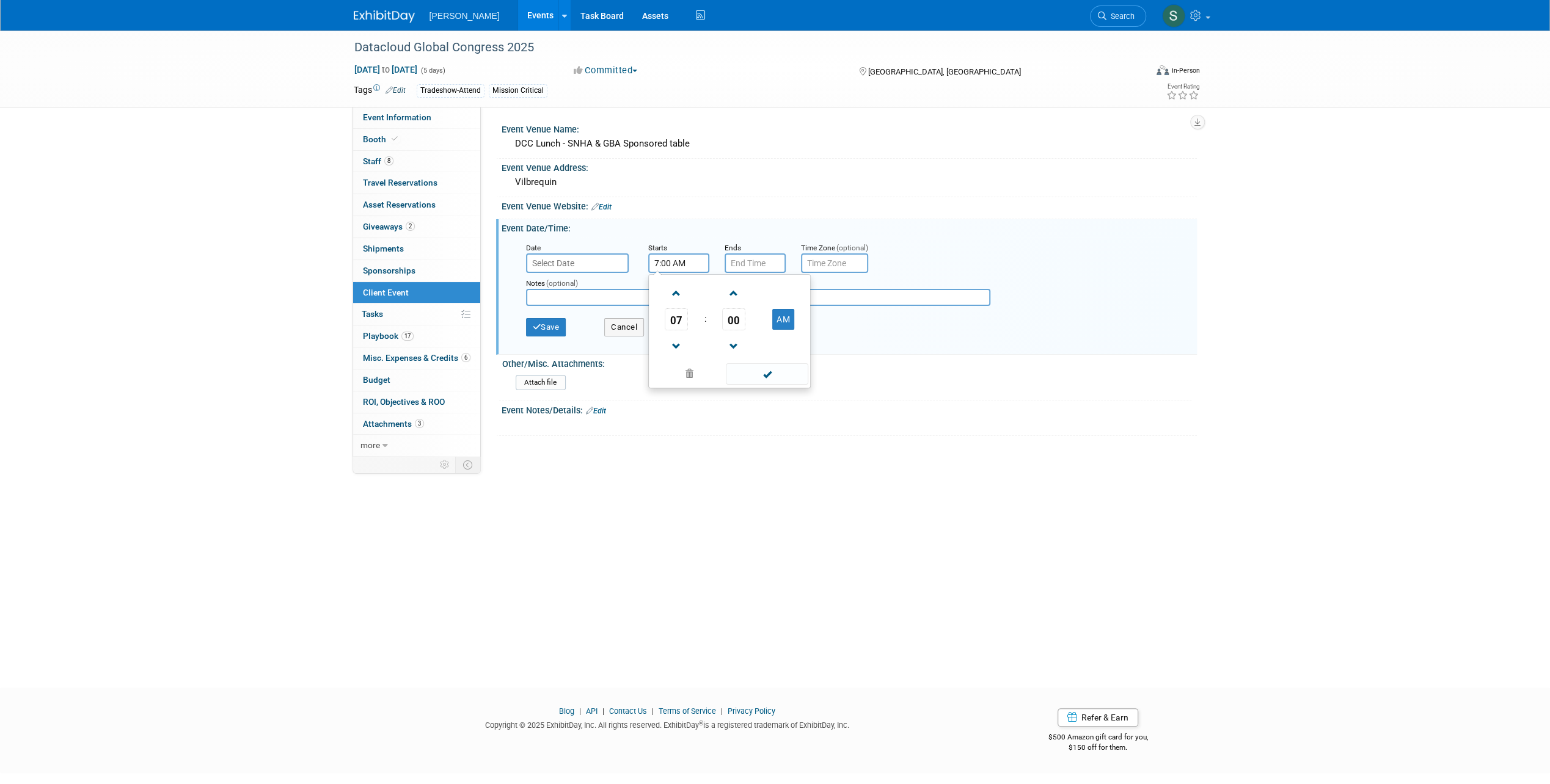
click at [678, 263] on input "7:00 AM" at bounding box center [679, 263] width 61 height 19
click at [681, 293] on span at bounding box center [677, 293] width 22 height 22
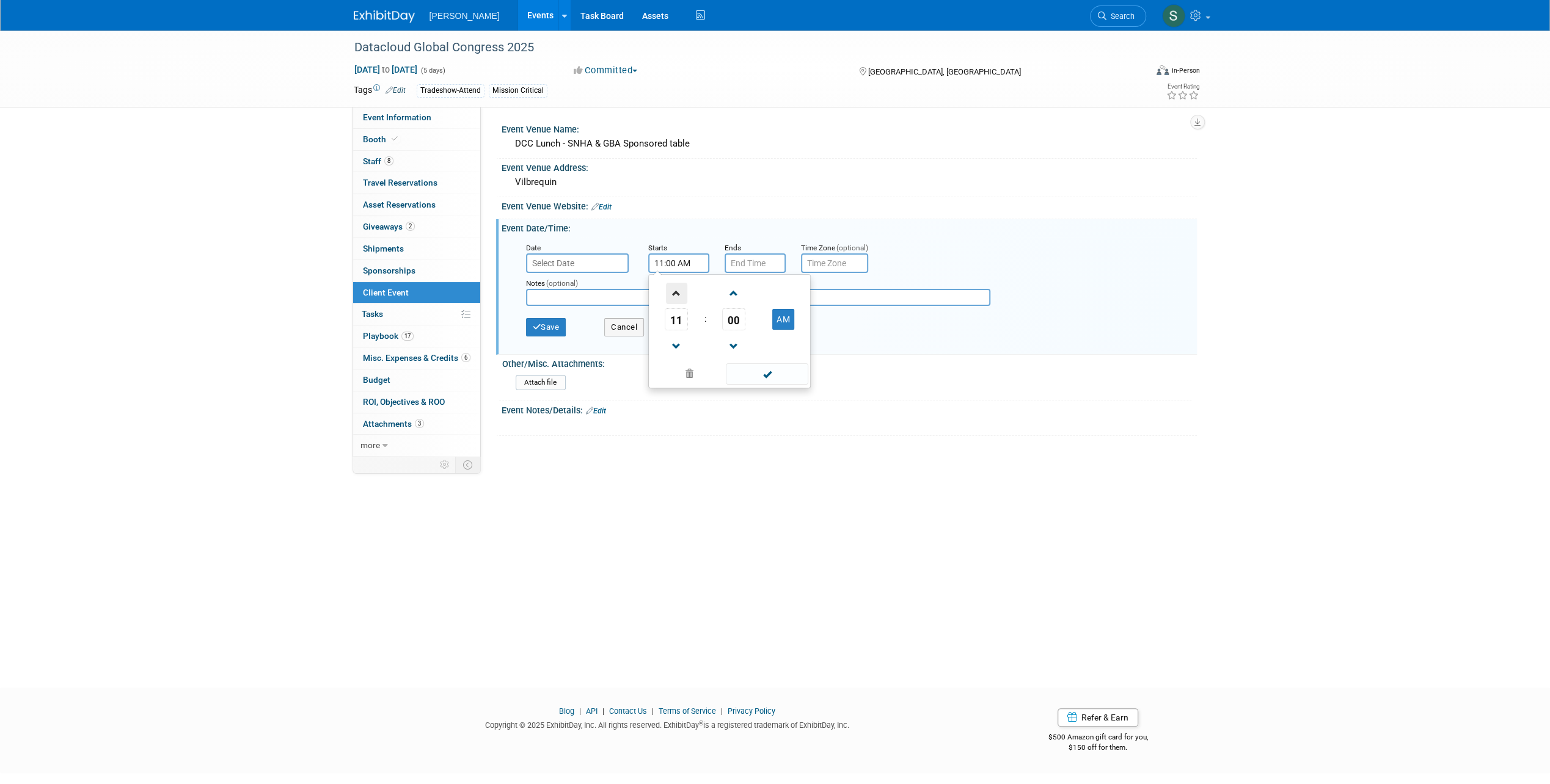
click at [681, 293] on span at bounding box center [677, 293] width 22 height 22
type input "12:00 PM"
click at [744, 258] on input "7:00 PM" at bounding box center [755, 263] width 61 height 19
click at [757, 345] on span at bounding box center [753, 346] width 22 height 22
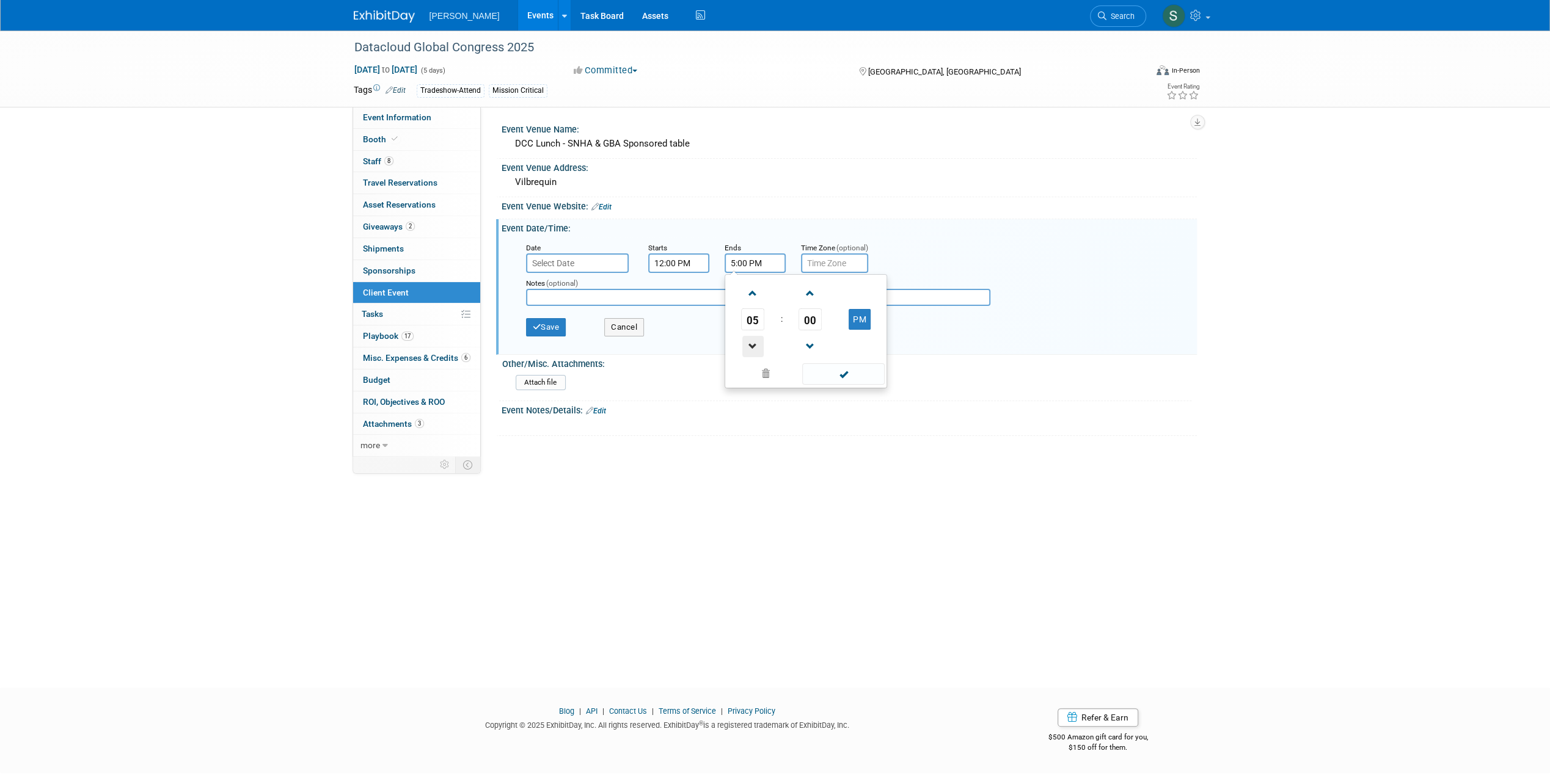
click at [757, 345] on span at bounding box center [753, 346] width 22 height 22
type input "4:00 PM"
click at [853, 381] on span at bounding box center [843, 374] width 82 height 22
click at [547, 329] on button "Save" at bounding box center [546, 327] width 40 height 18
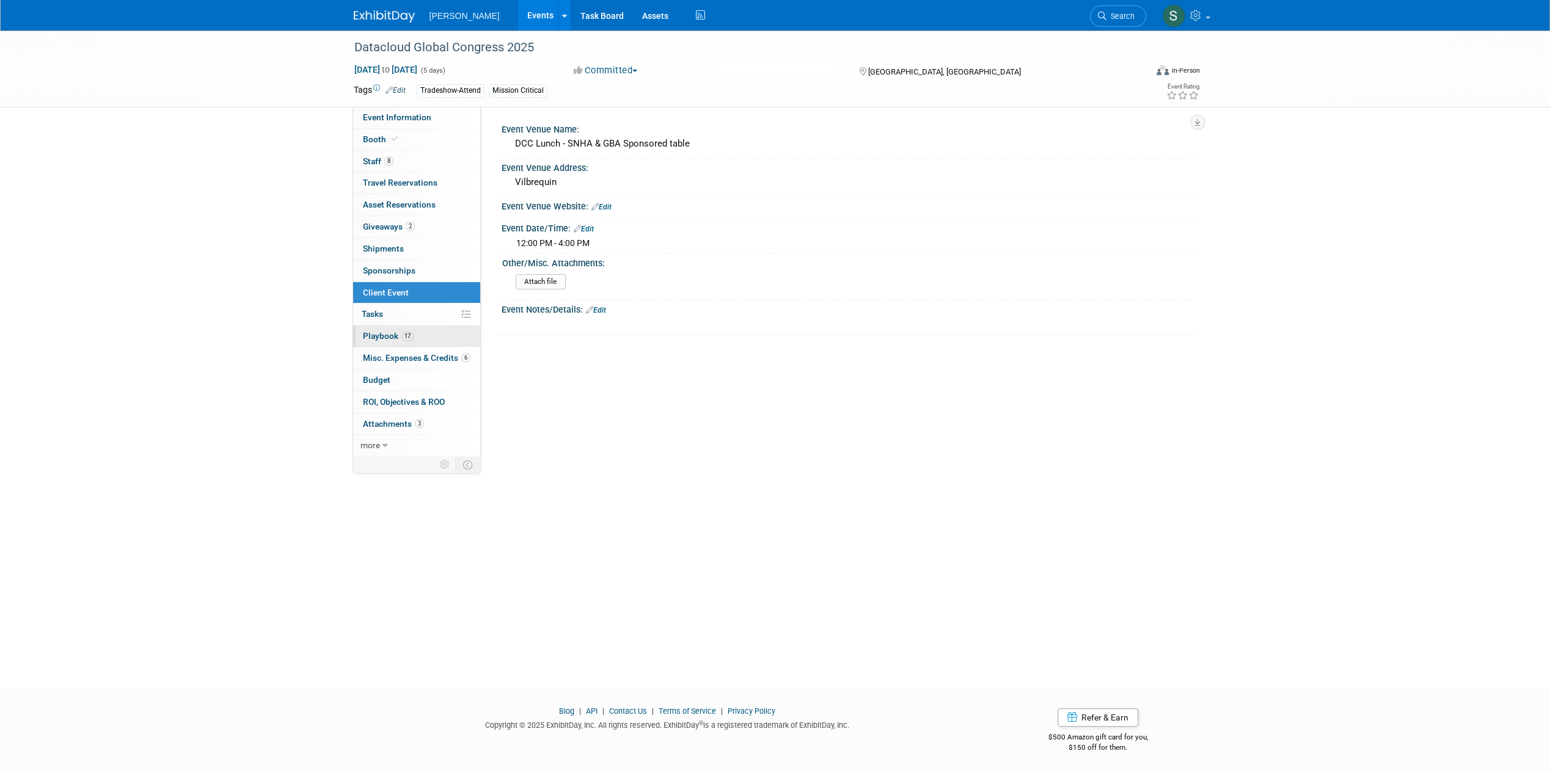
click at [404, 340] on link "17 Playbook 17" at bounding box center [416, 336] width 127 height 22
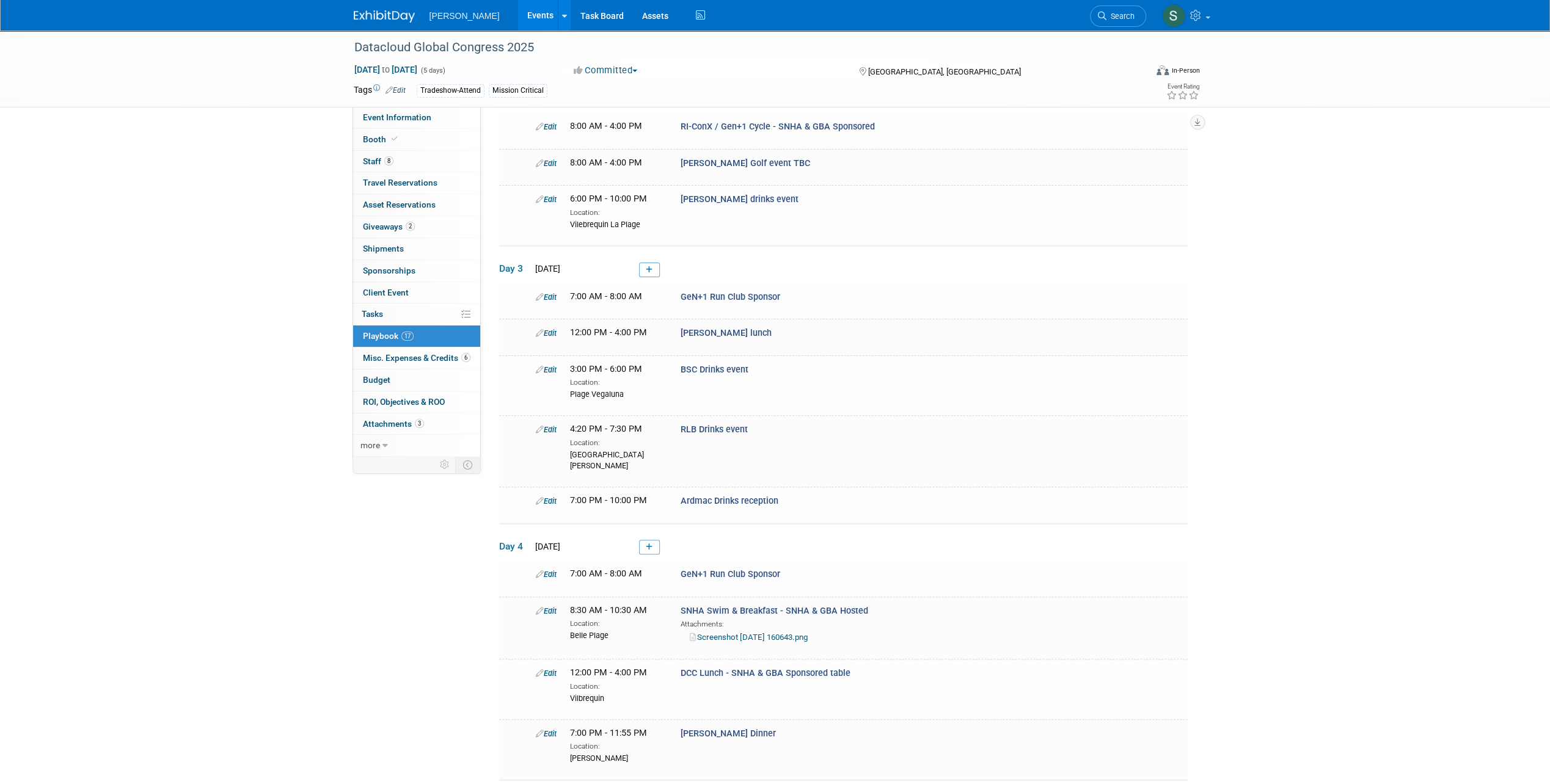
scroll to position [184, 0]
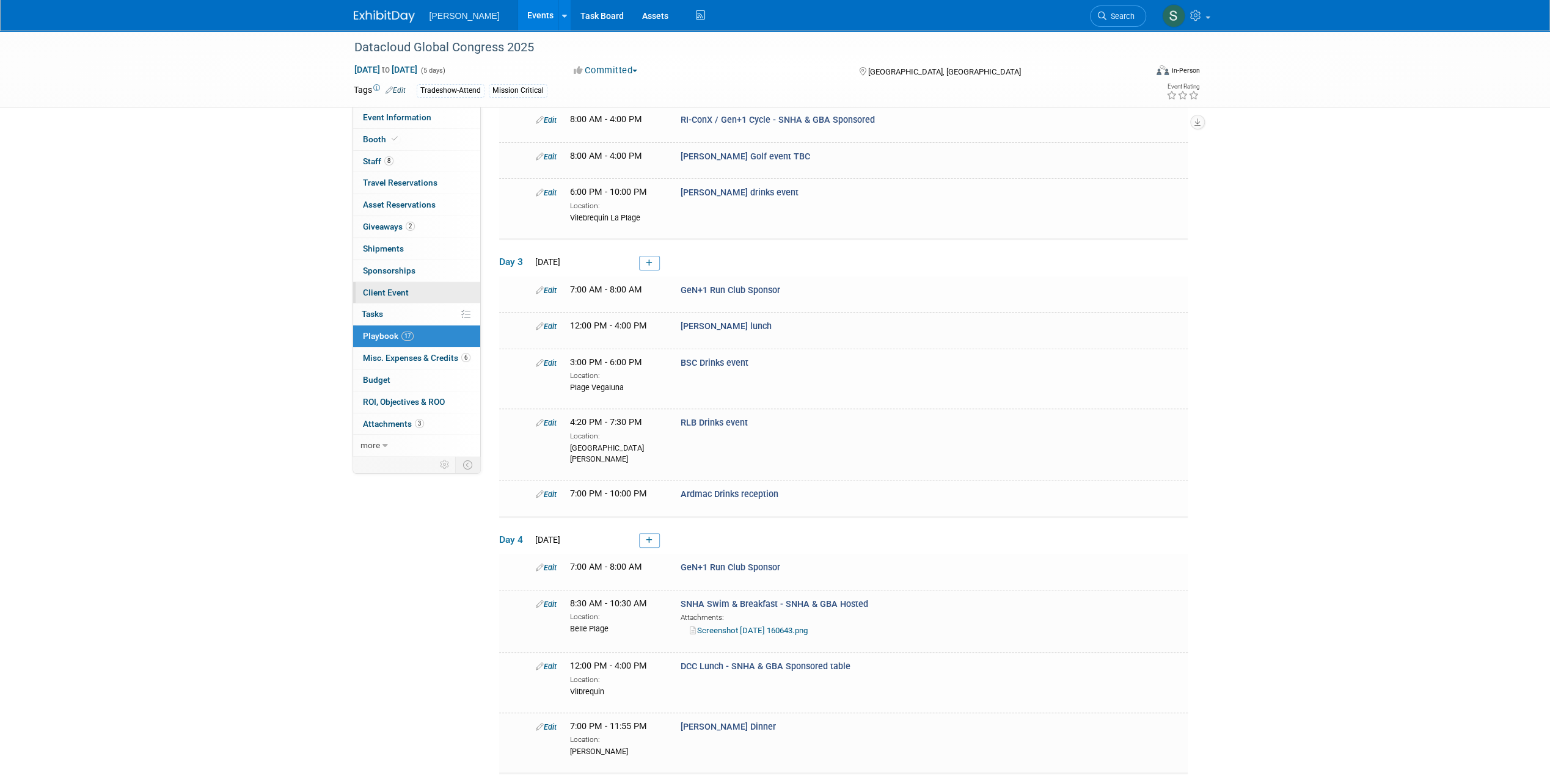
click at [408, 292] on link "Client Event" at bounding box center [416, 293] width 127 height 22
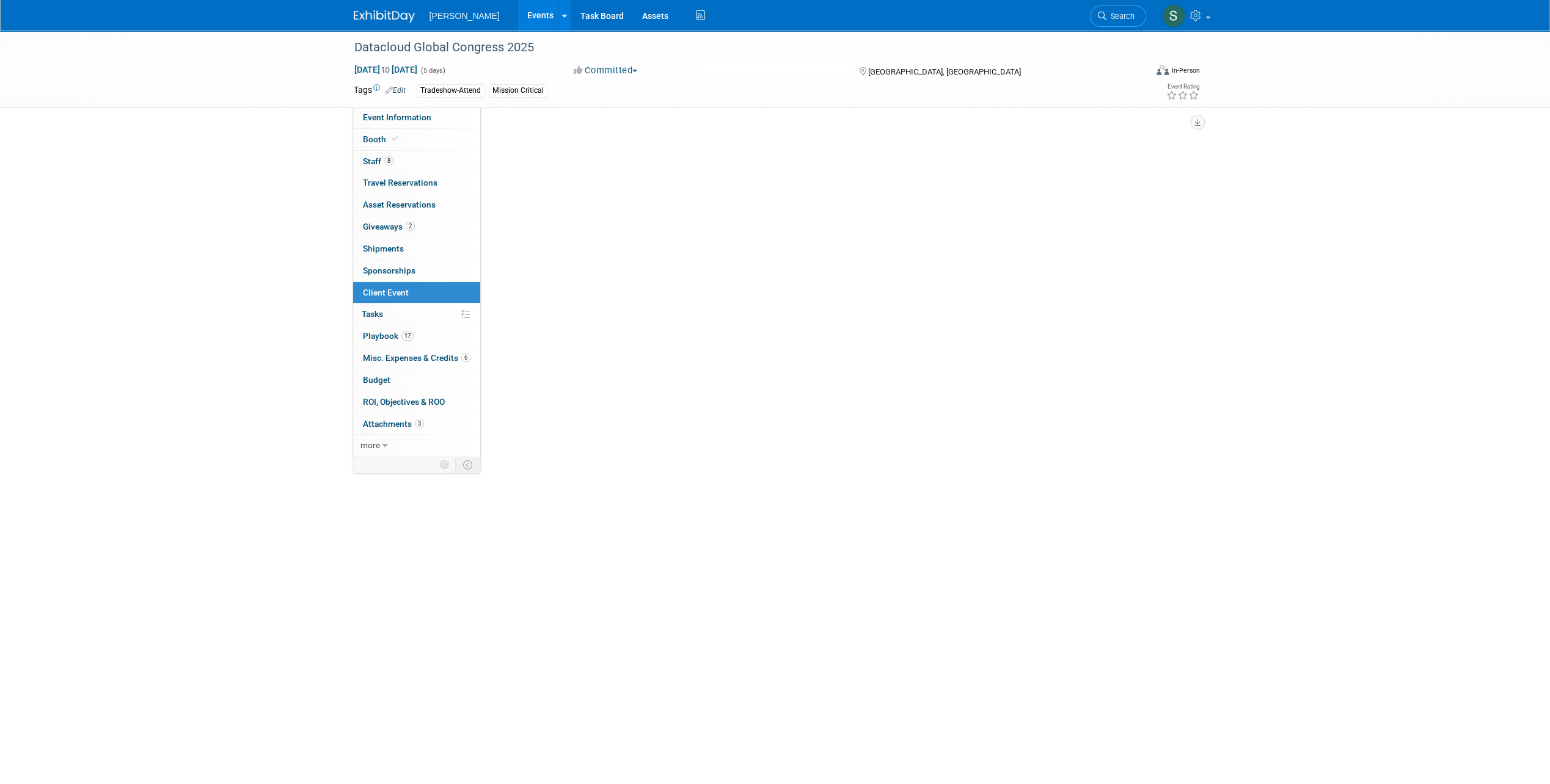
scroll to position [0, 0]
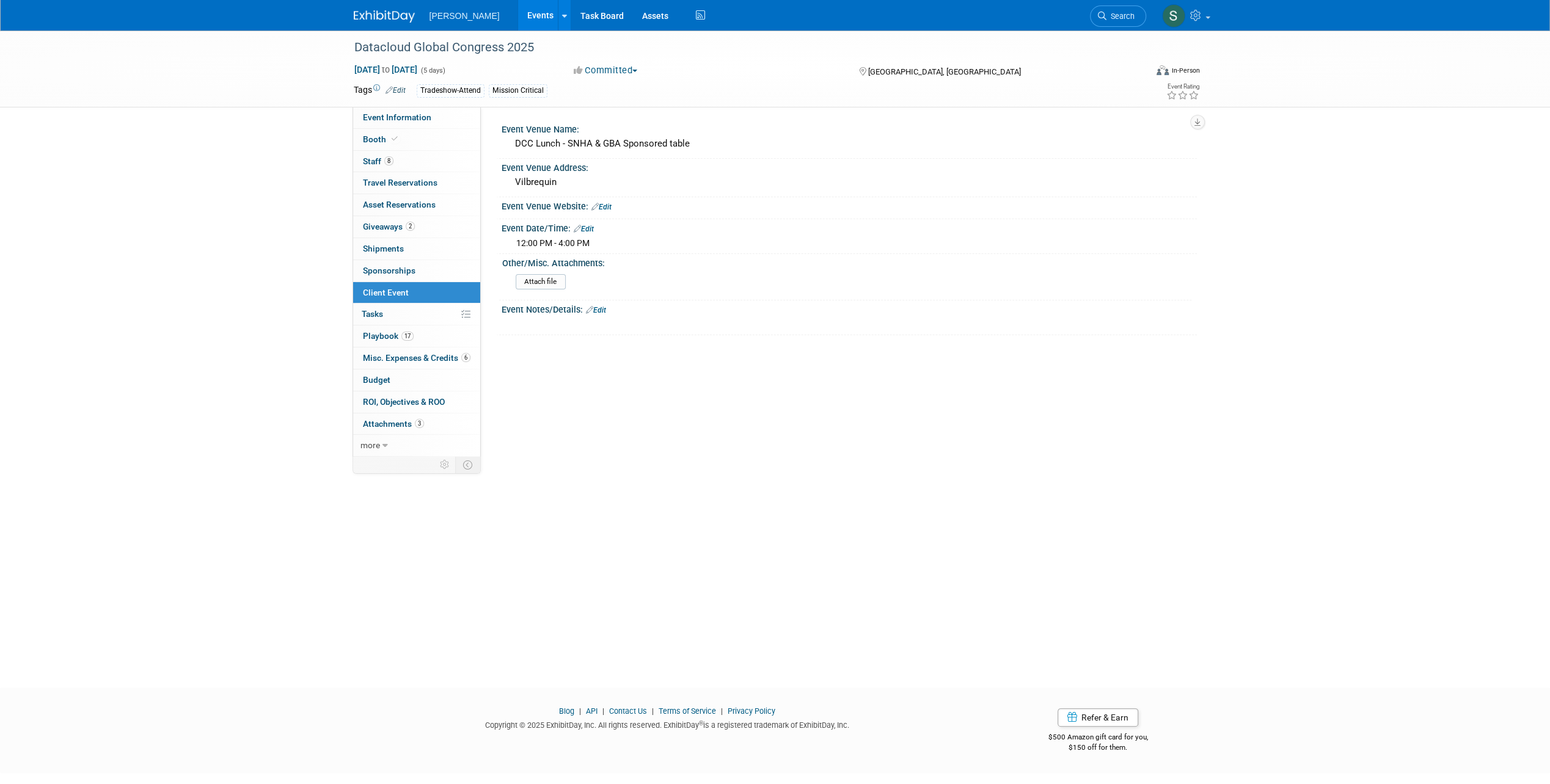
click at [584, 229] on link "Edit" at bounding box center [584, 229] width 20 height 8
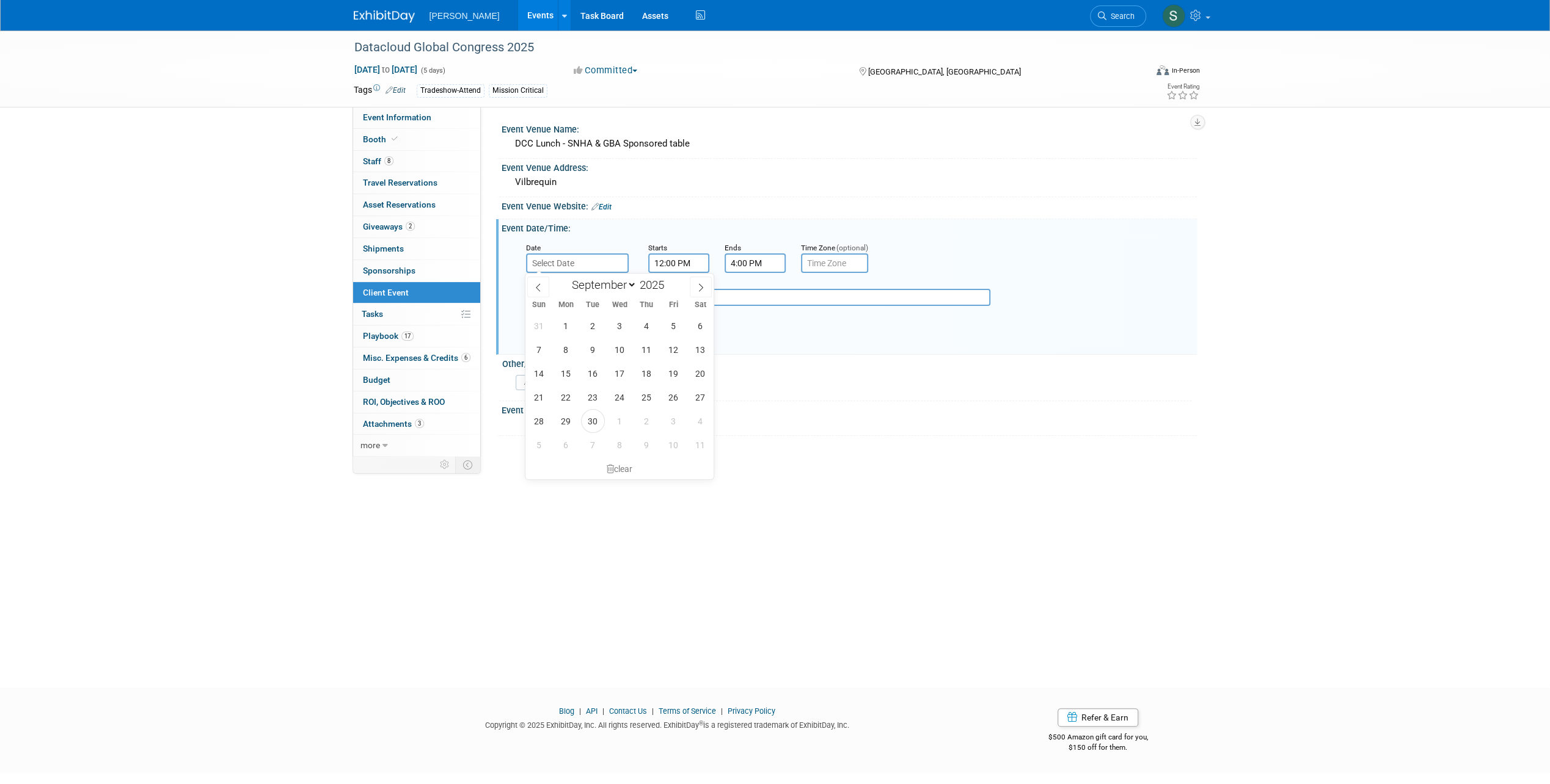
click at [532, 256] on input "text" at bounding box center [578, 263] width 103 height 19
click at [608, 285] on select "January February March April May June July August September October November De…" at bounding box center [601, 285] width 70 height 15
select select "5"
click at [566, 277] on select "January February March April May June July August September October November De…" at bounding box center [601, 285] width 70 height 15
click at [618, 324] on span "4" at bounding box center [619, 326] width 24 height 24
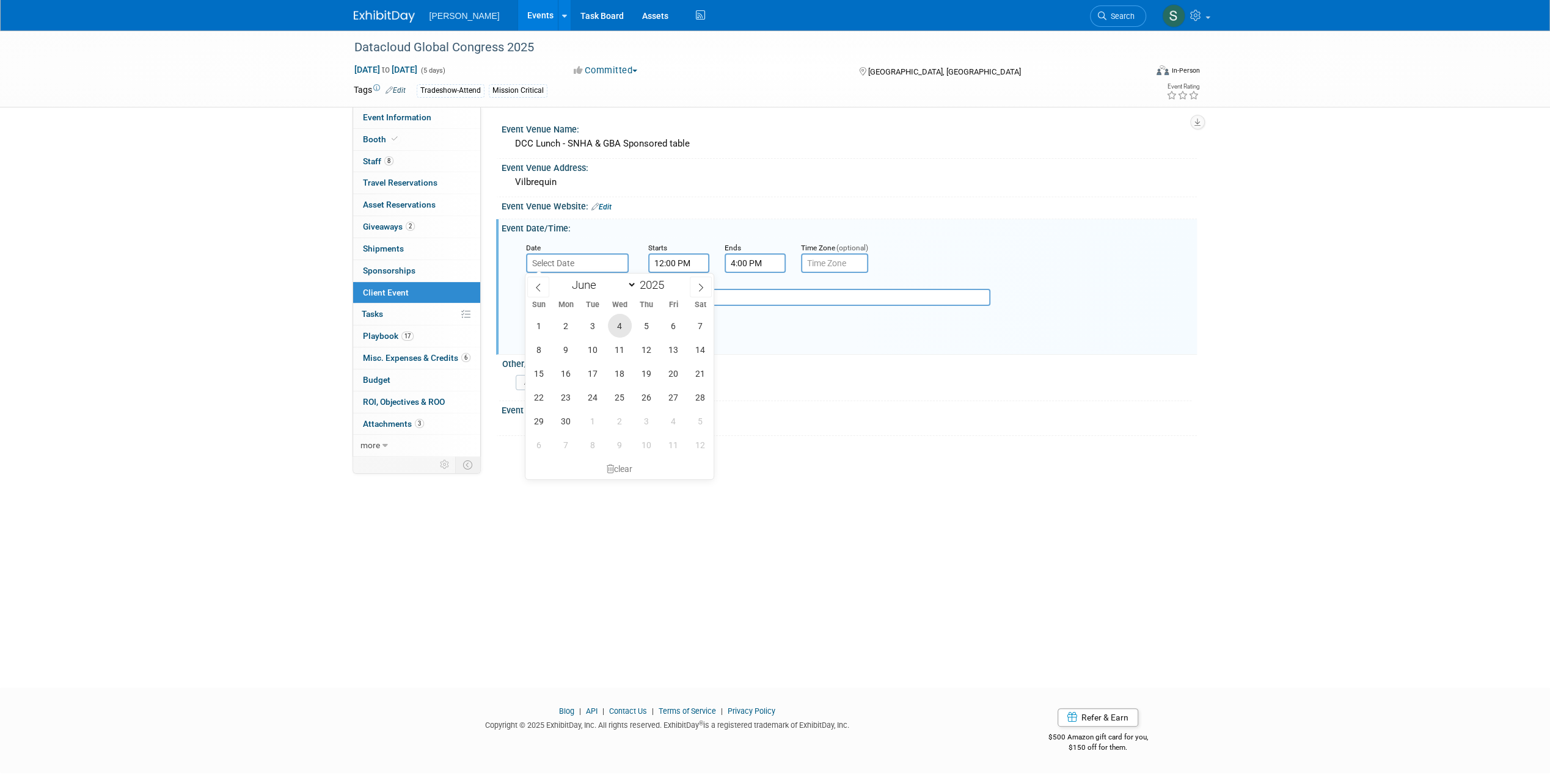
type input "Jun 4, 2025"
click at [555, 325] on button "Save" at bounding box center [546, 327] width 40 height 18
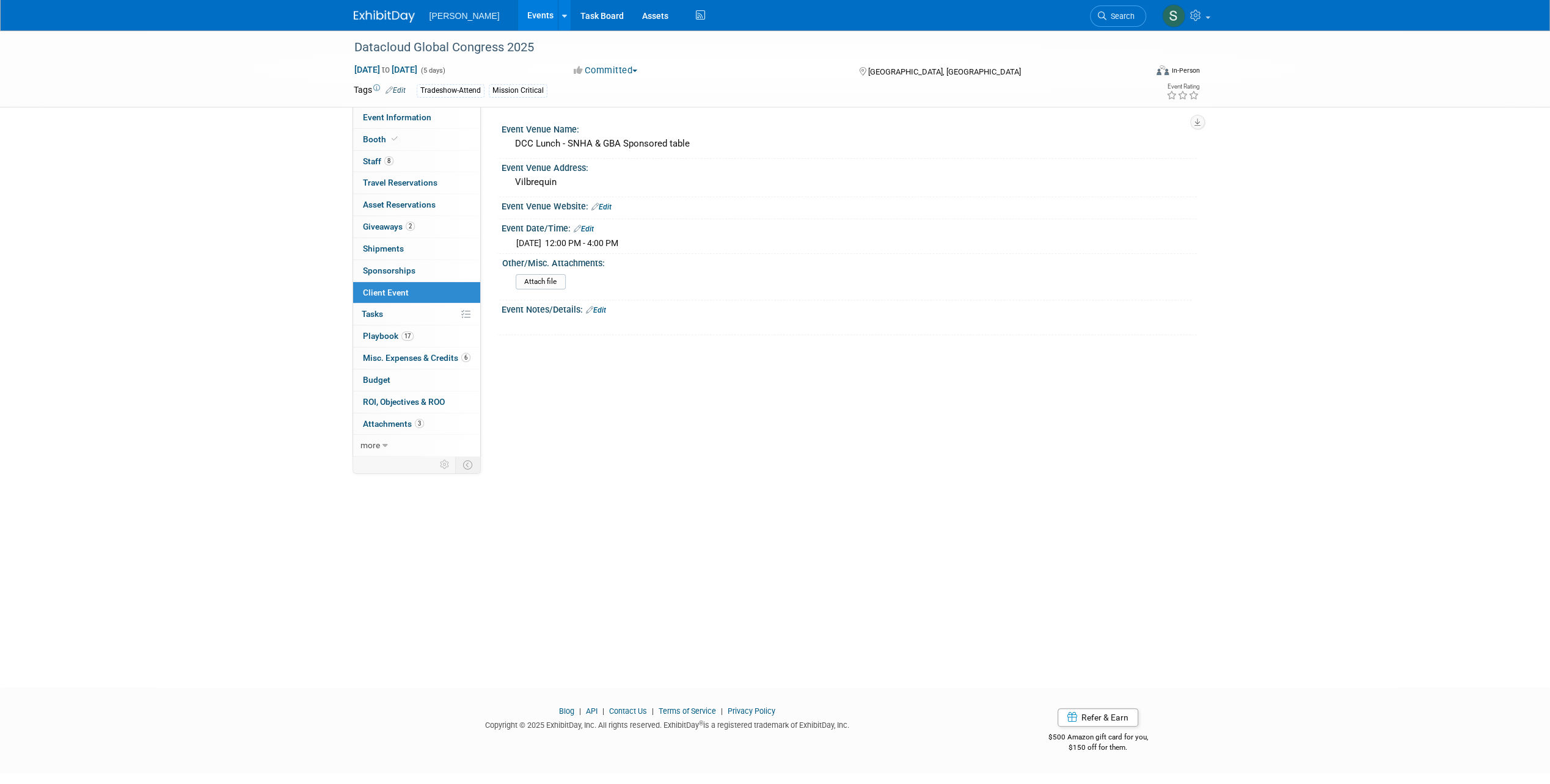
click at [655, 603] on div "Datacloud Global Congress 2025 Jun 1, 2025 to Jun 5, 2025 (5 days) Jun 1, 2025 …" at bounding box center [775, 348] width 1550 height 635
click at [380, 313] on span "Tasks 0%" at bounding box center [373, 313] width 22 height 10
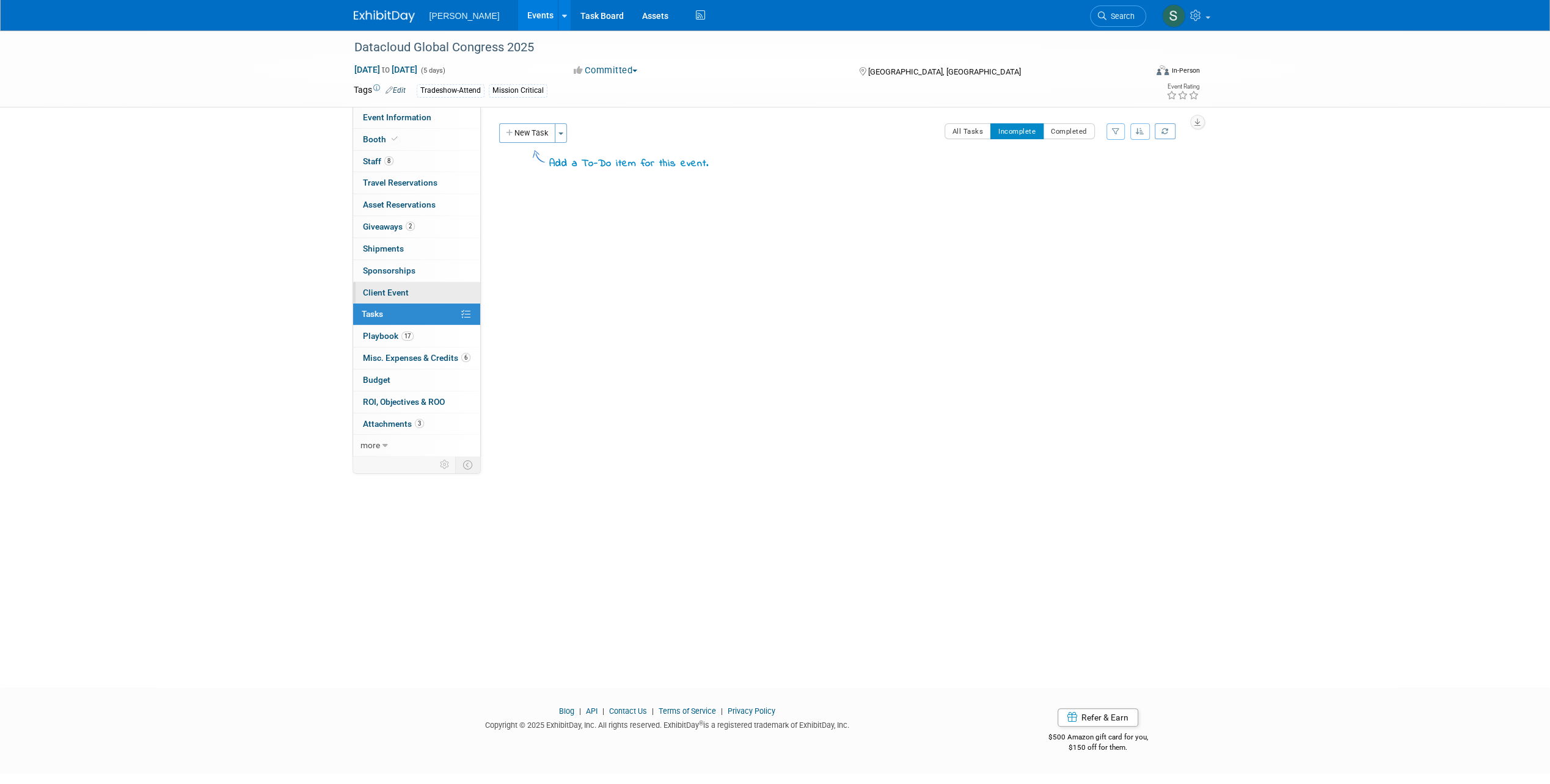
click at [381, 289] on span "Client Event" at bounding box center [386, 293] width 46 height 10
